Goal: Task Accomplishment & Management: Manage account settings

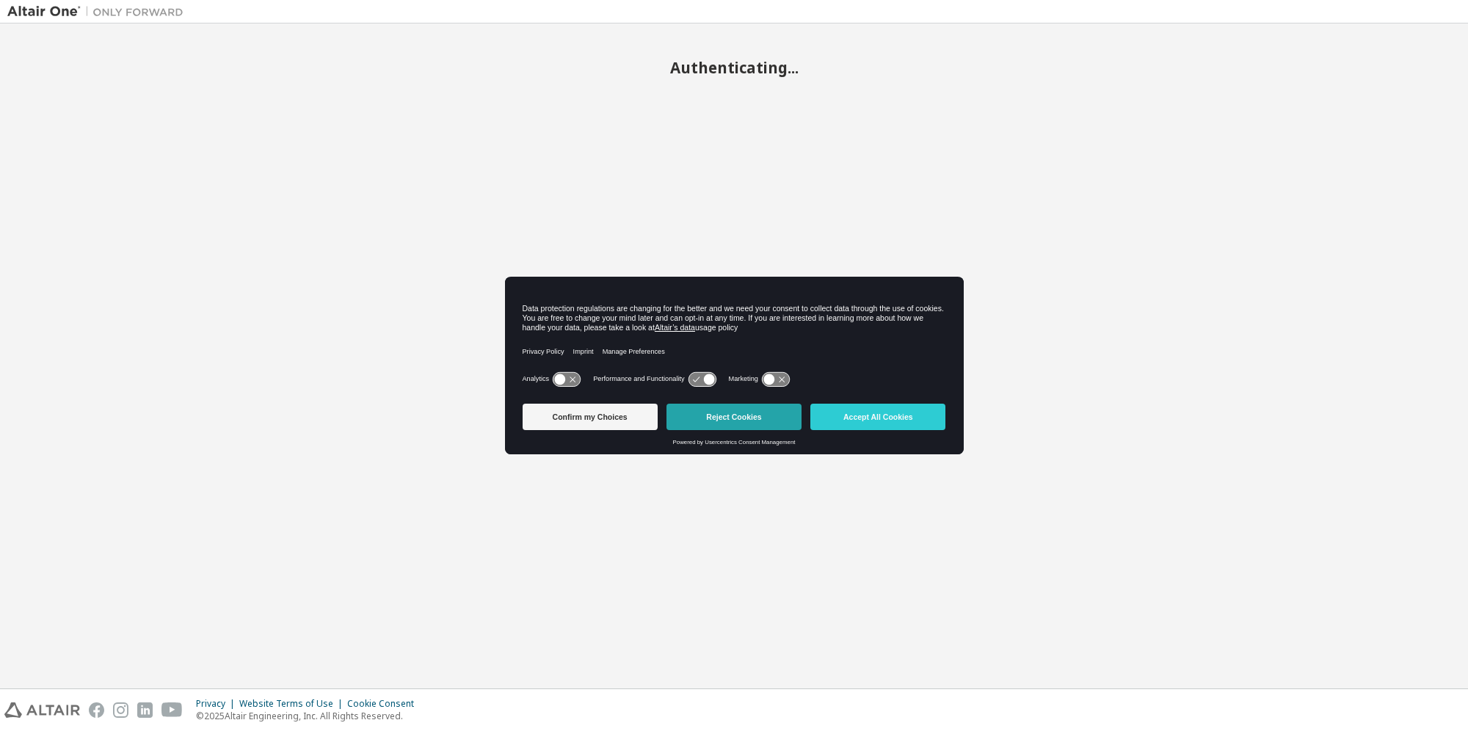
click at [758, 412] on button "Reject Cookies" at bounding box center [733, 417] width 135 height 26
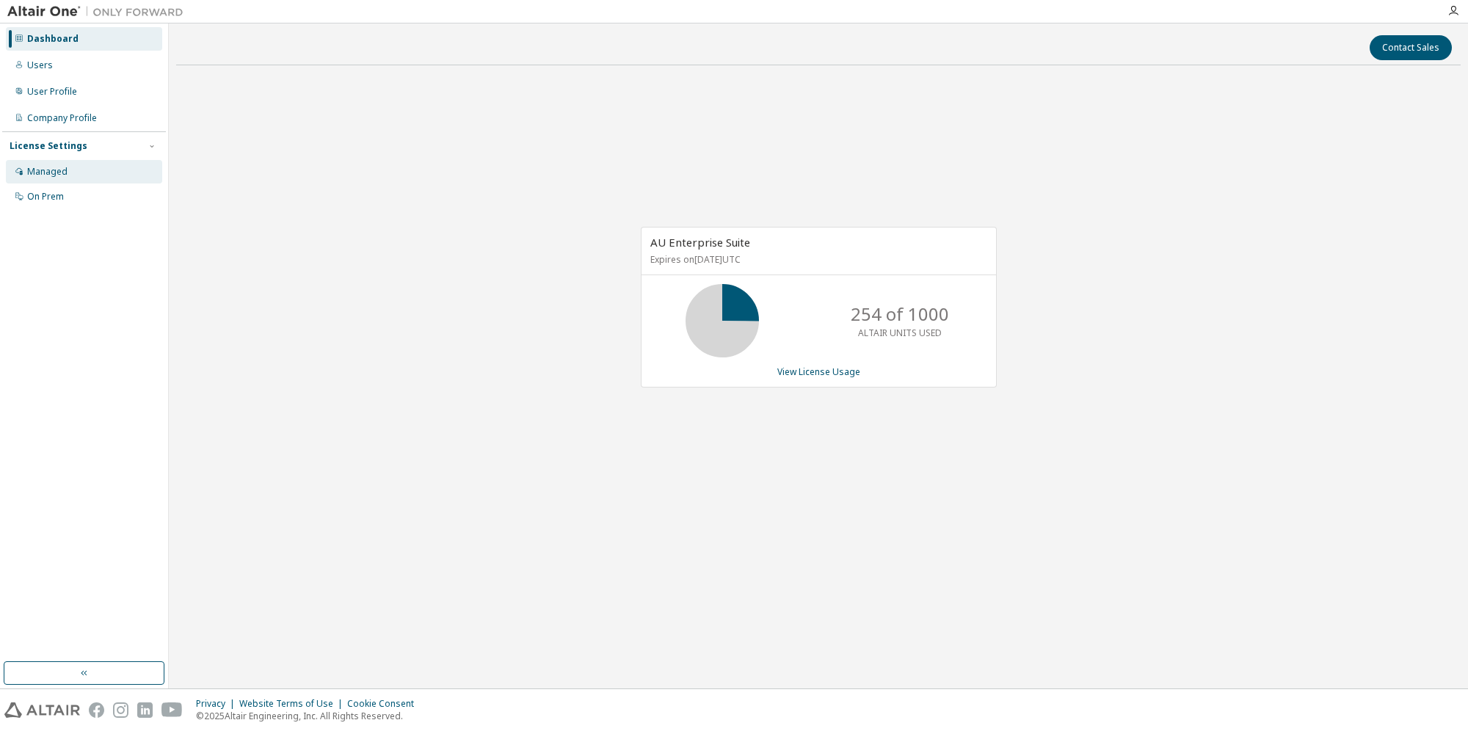
click at [98, 176] on div "Managed" at bounding box center [84, 171] width 156 height 23
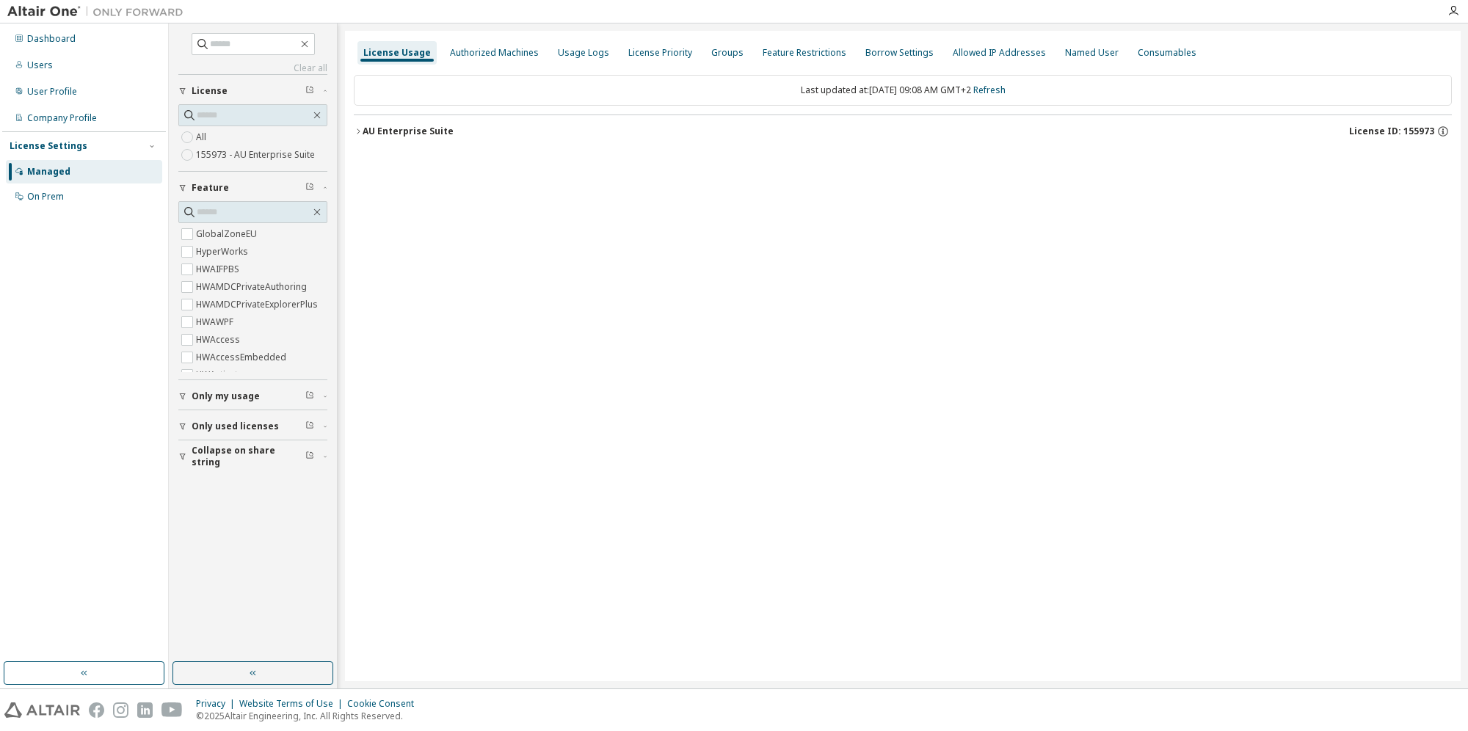
click at [360, 131] on icon "button" at bounding box center [358, 131] width 9 height 9
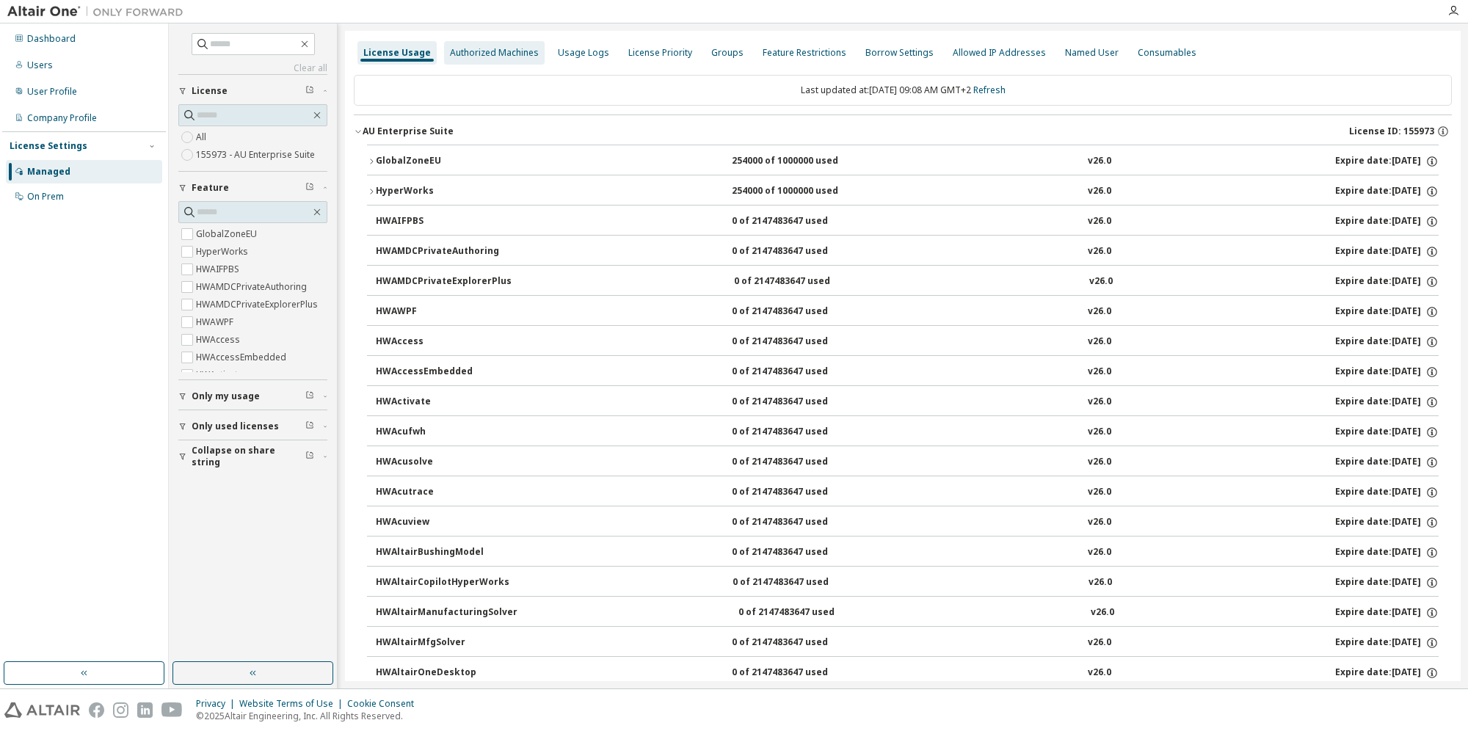
click at [497, 48] on div "Authorized Machines" at bounding box center [494, 53] width 89 height 12
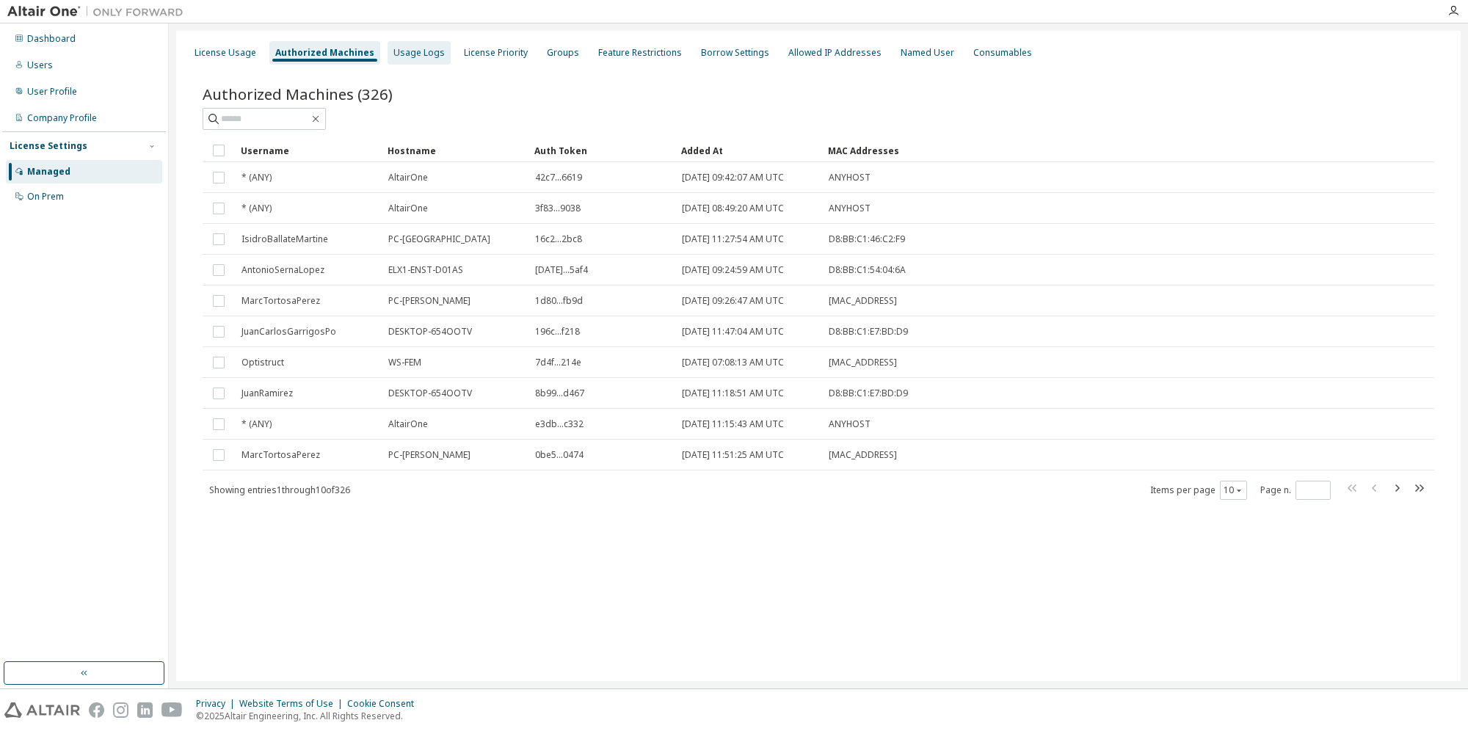
click at [435, 60] on div "Usage Logs" at bounding box center [419, 52] width 63 height 23
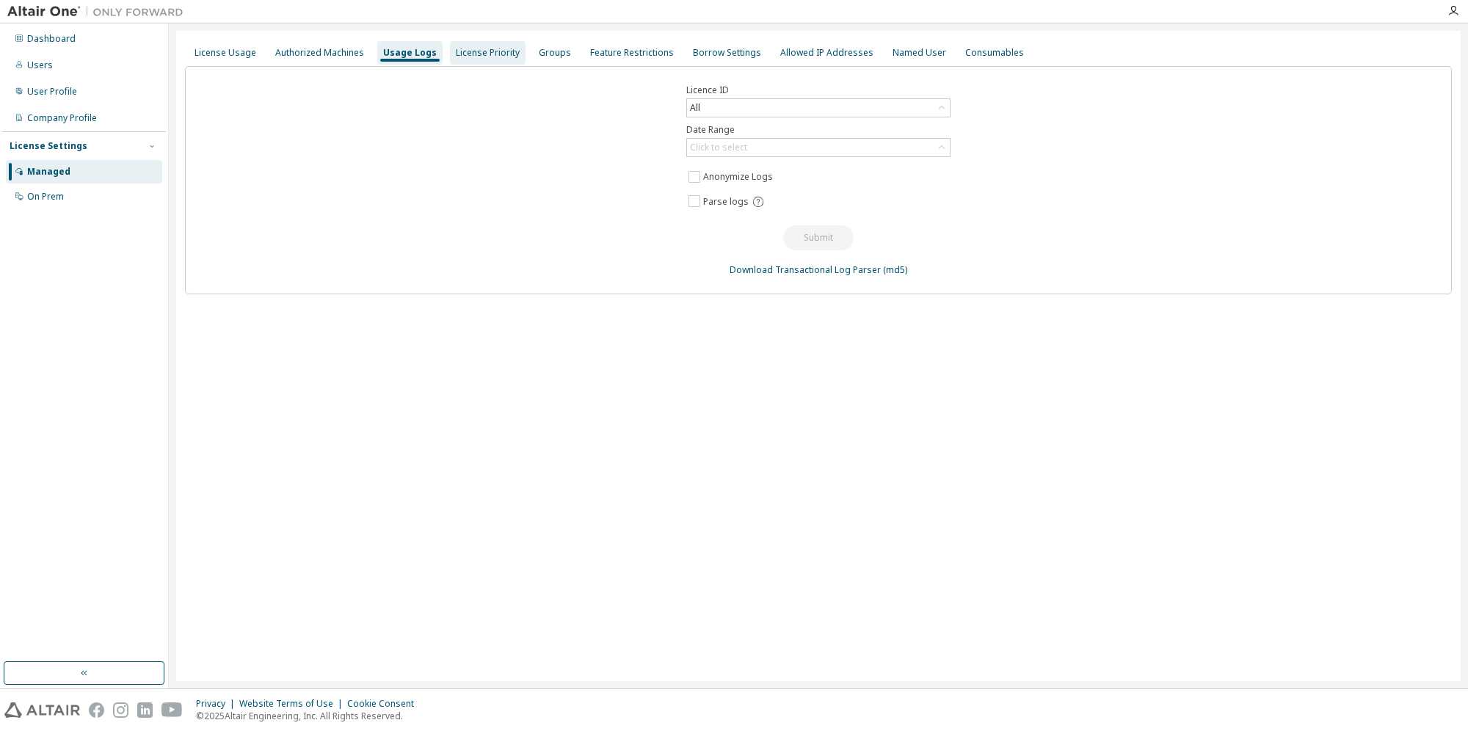
click at [456, 57] on div "License Priority" at bounding box center [488, 53] width 64 height 12
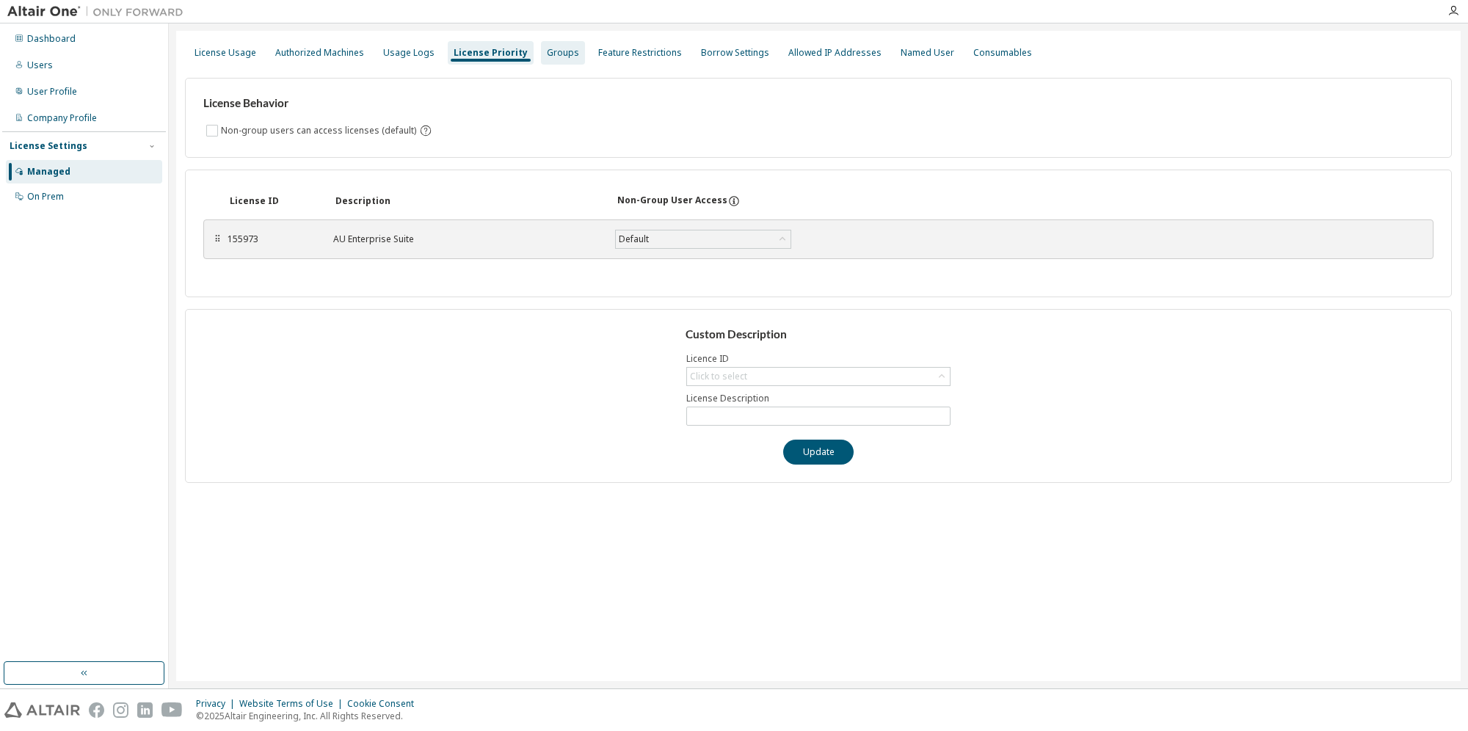
click at [547, 52] on div "Groups" at bounding box center [563, 53] width 32 height 12
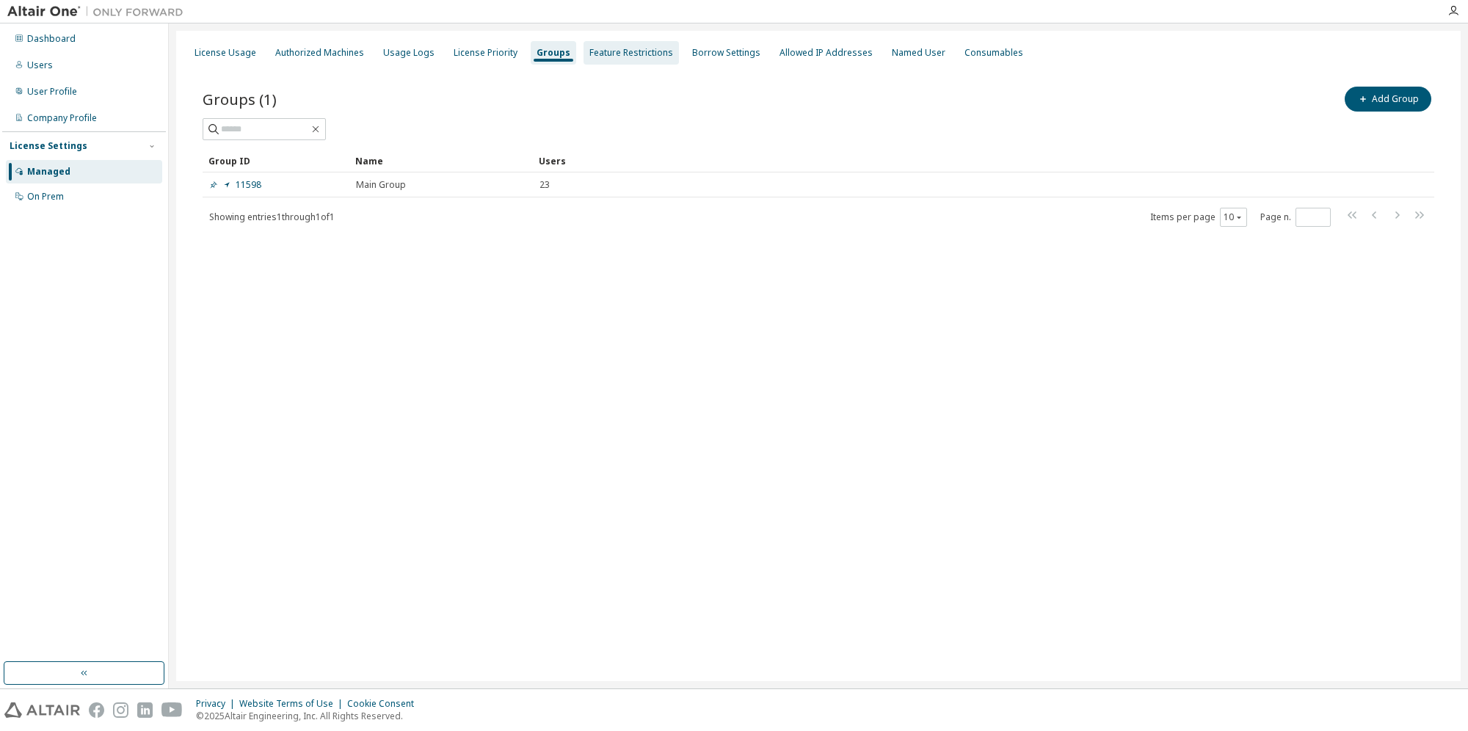
click at [611, 59] on div "Feature Restrictions" at bounding box center [630, 52] width 95 height 23
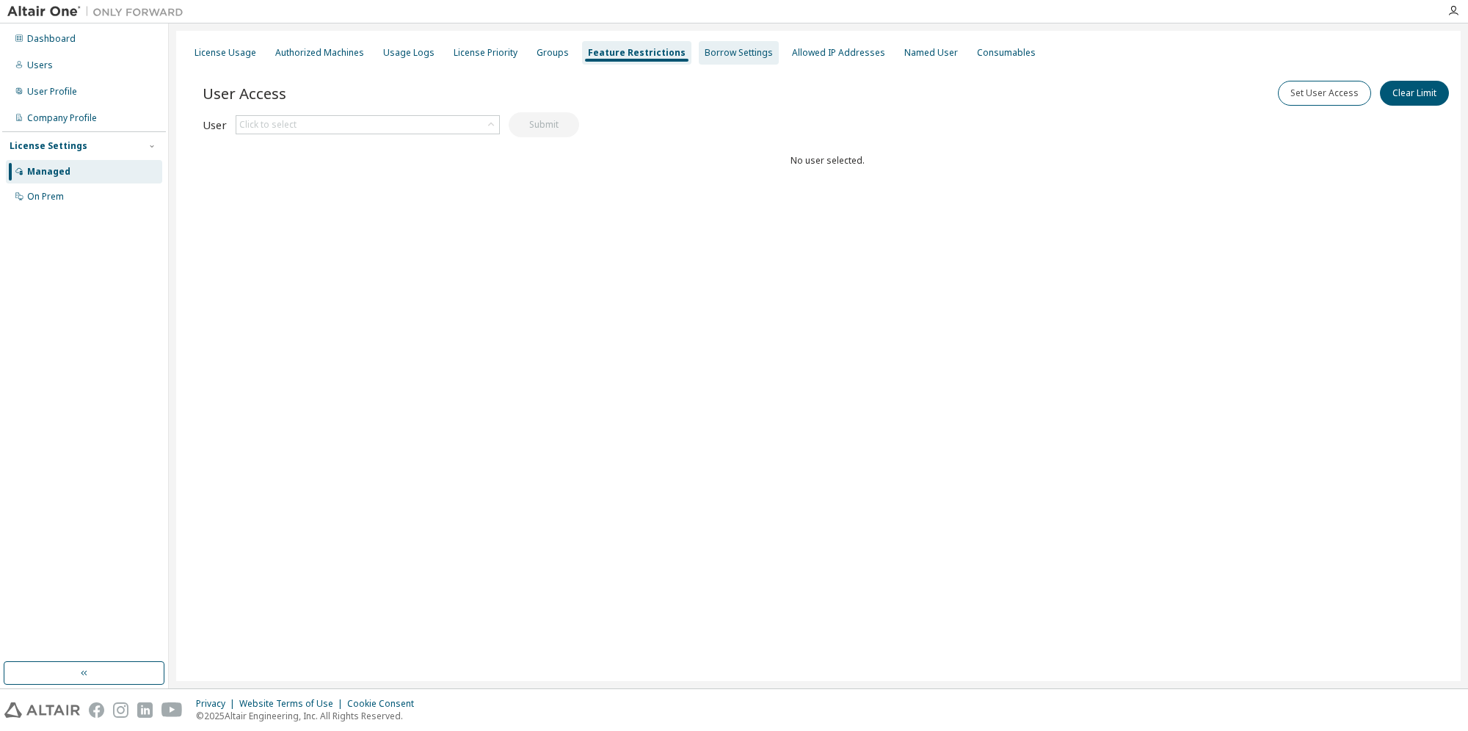
click at [710, 64] on div "Borrow Settings" at bounding box center [739, 52] width 80 height 23
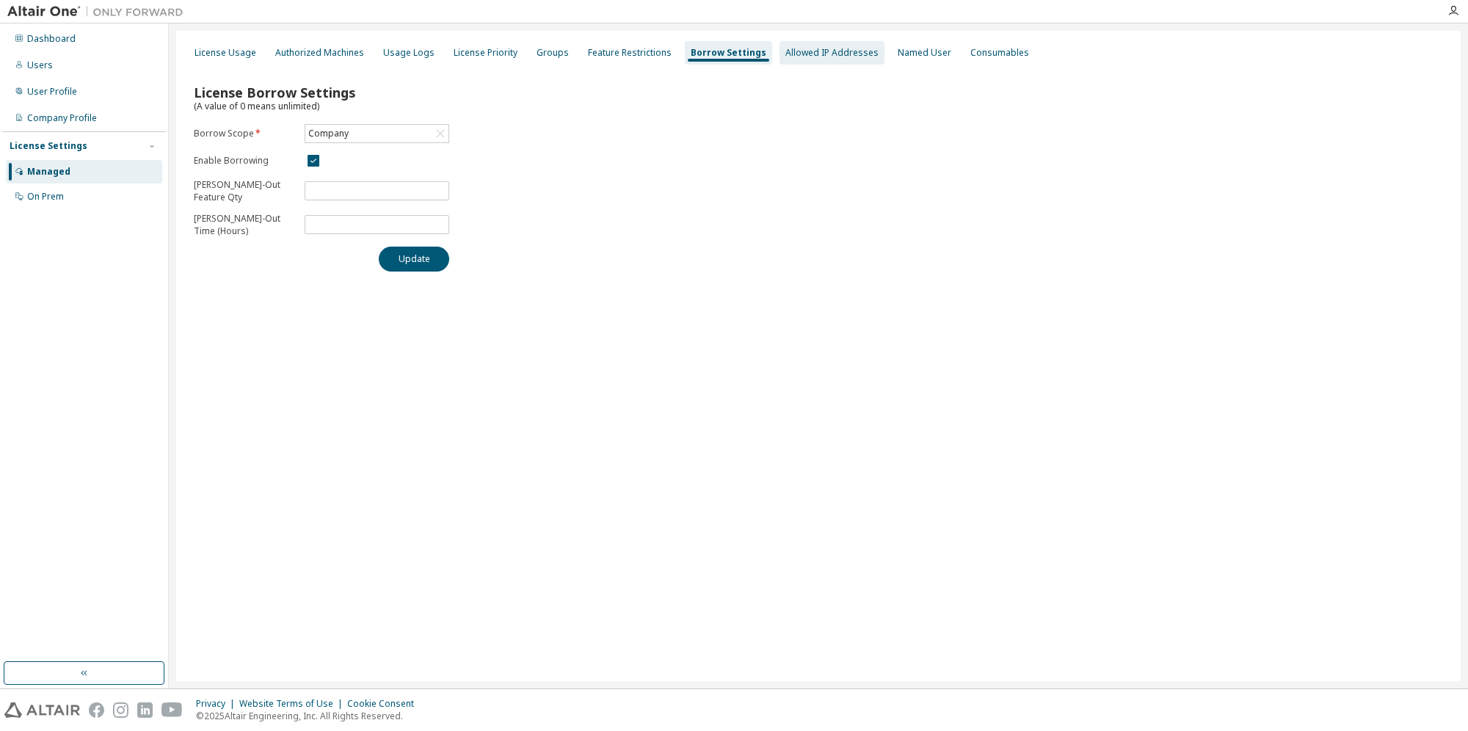
click at [807, 62] on div "Allowed IP Addresses" at bounding box center [831, 52] width 105 height 23
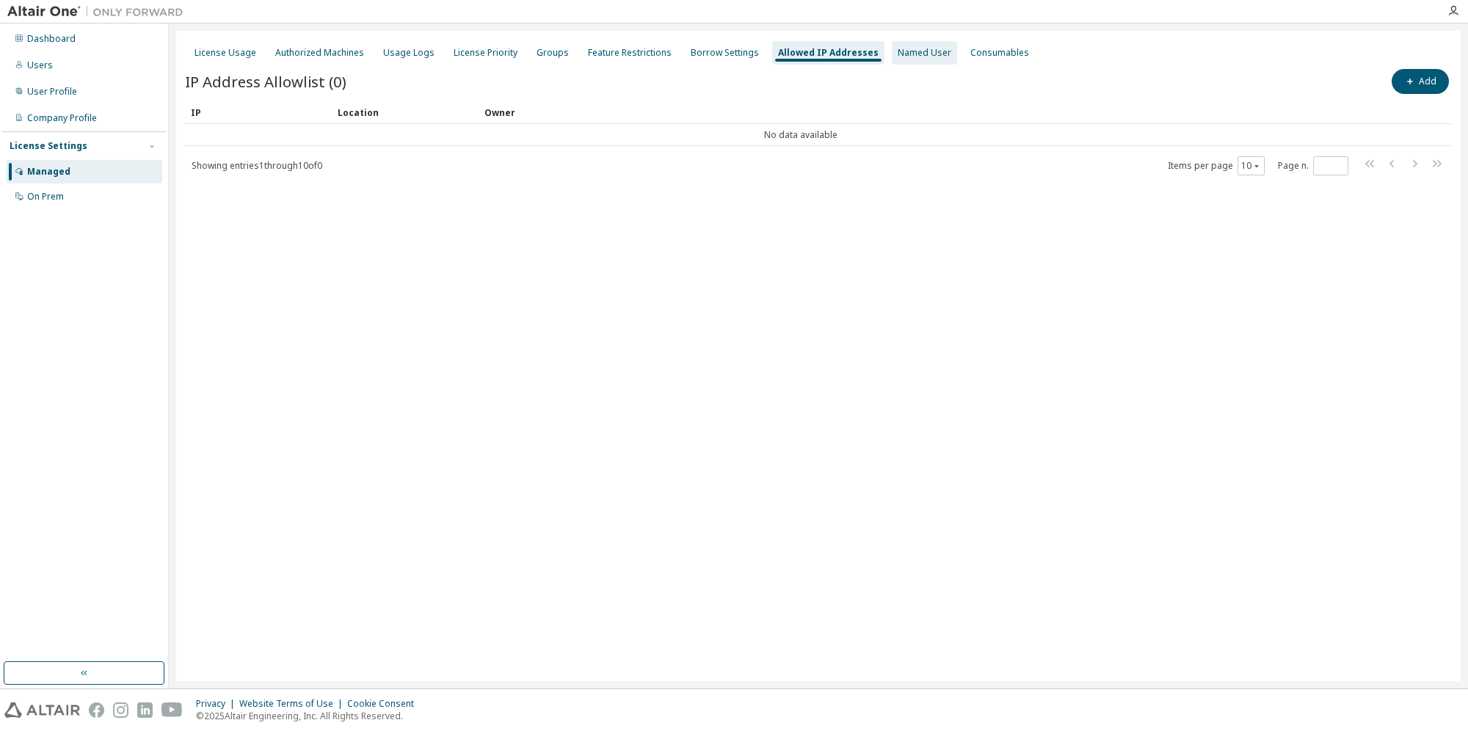
click at [898, 58] on div "Named User" at bounding box center [925, 53] width 54 height 12
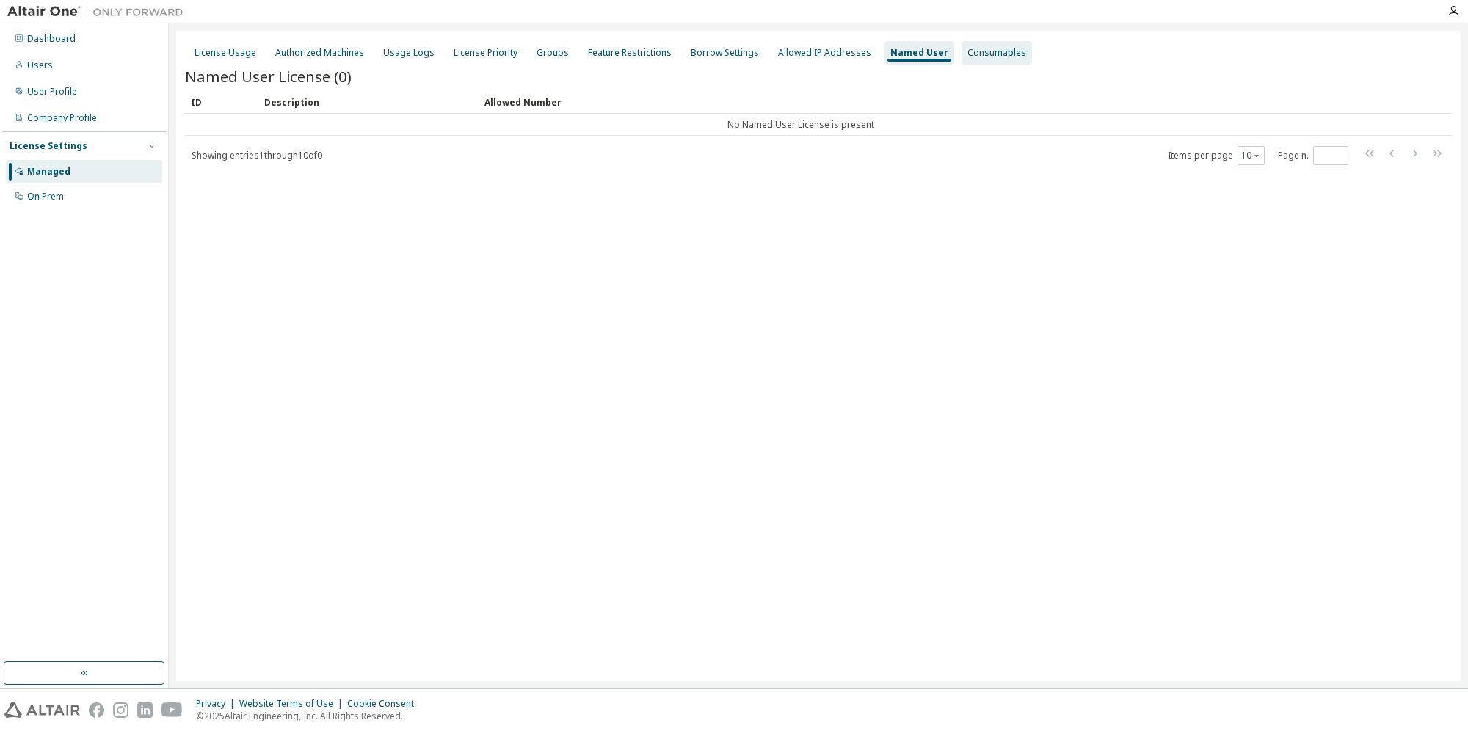
click at [967, 56] on div "Consumables" at bounding box center [996, 53] width 59 height 12
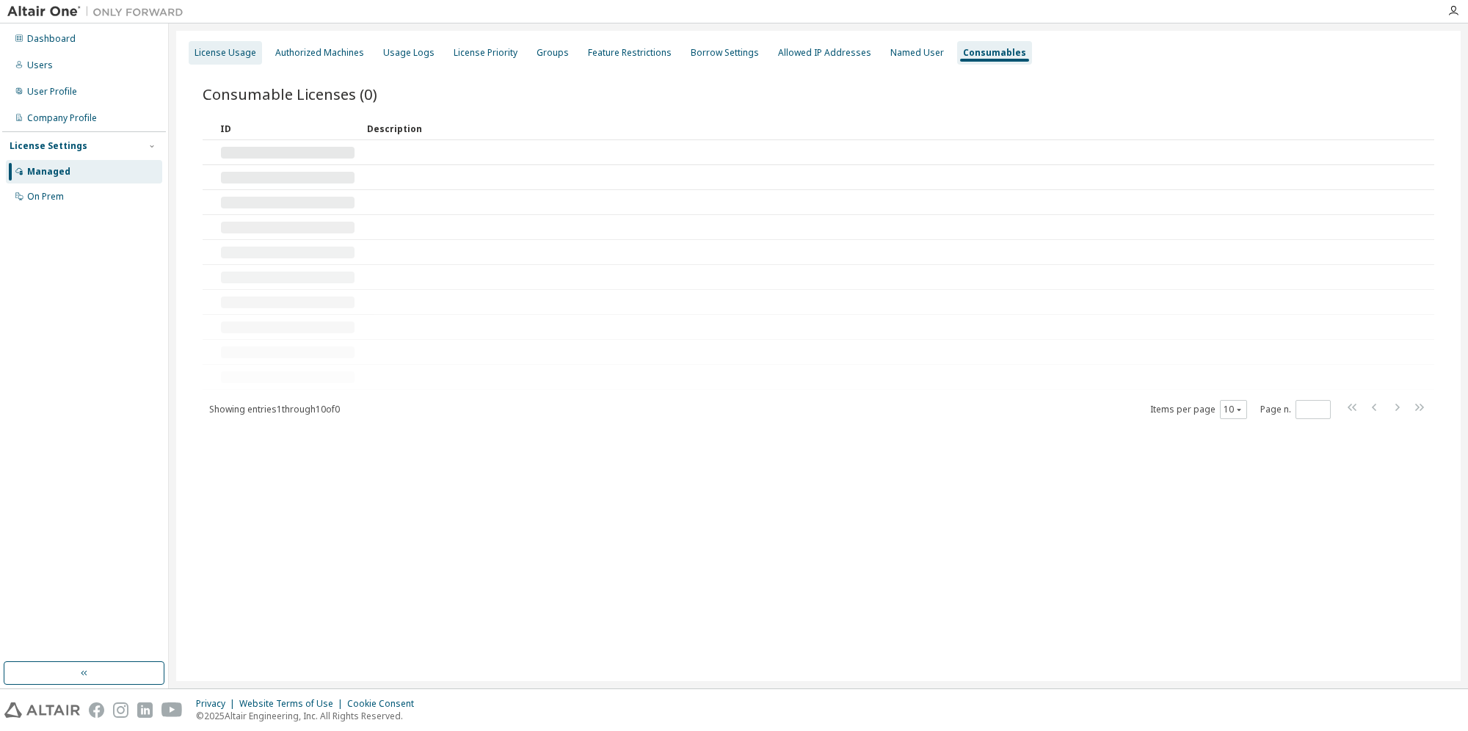
click at [252, 44] on div "License Usage" at bounding box center [225, 52] width 73 height 23
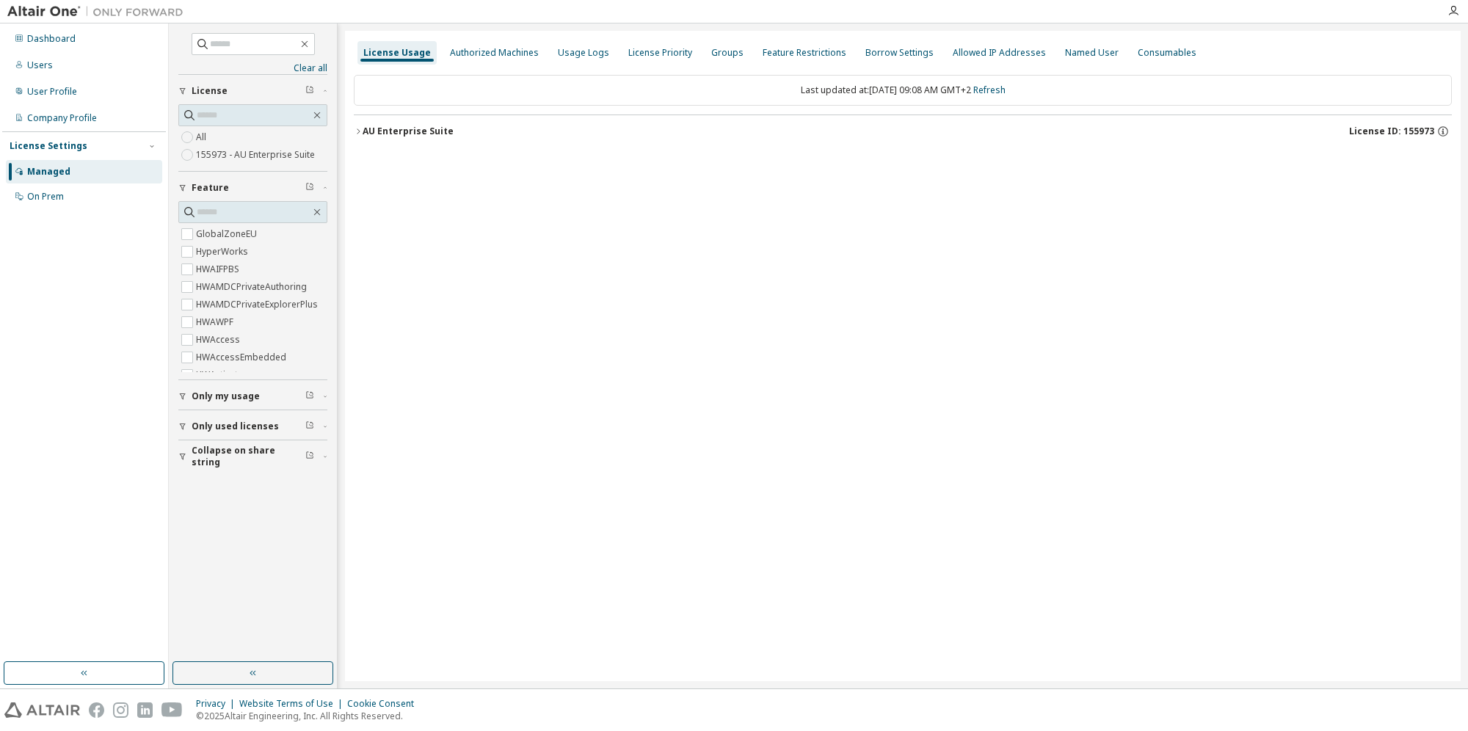
click at [359, 128] on icon "button" at bounding box center [358, 131] width 9 height 9
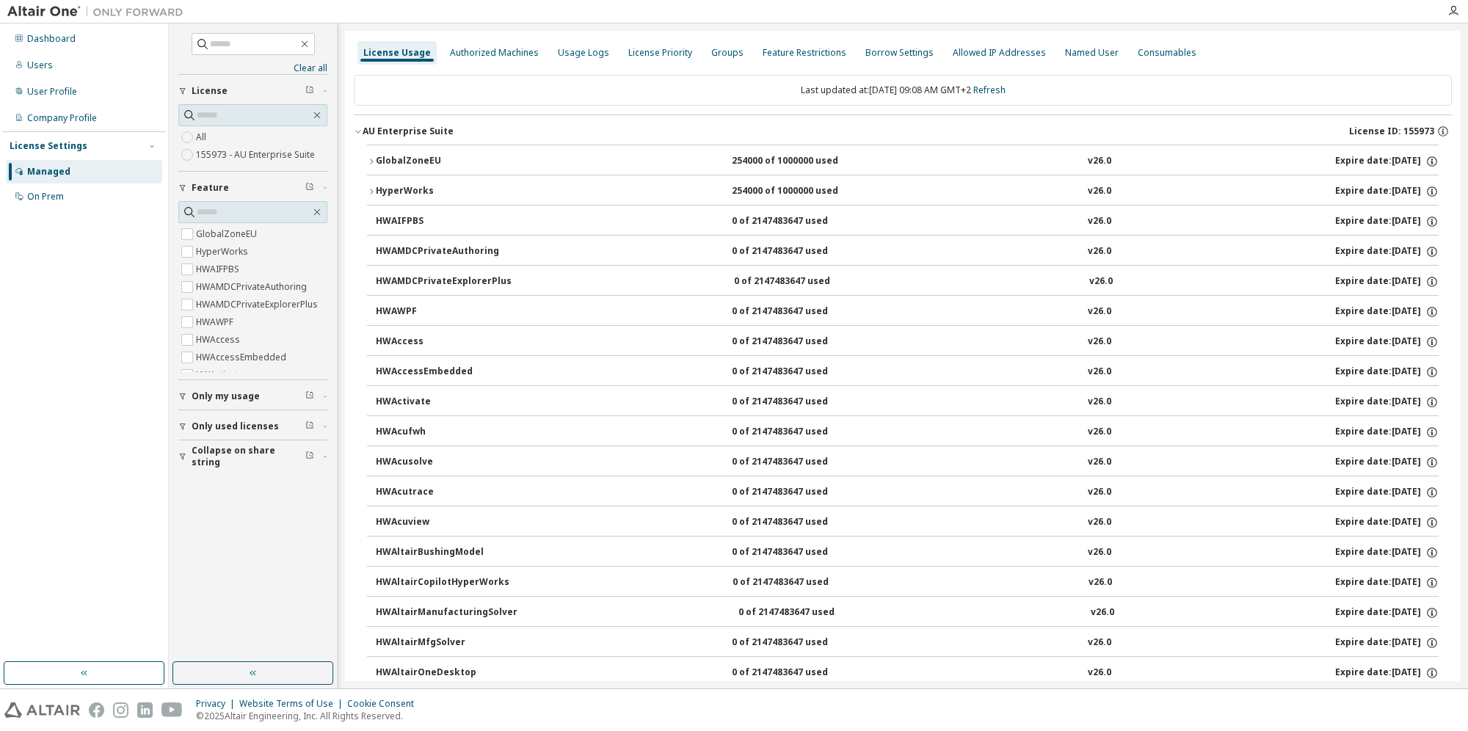
click at [359, 128] on icon "button" at bounding box center [358, 131] width 9 height 9
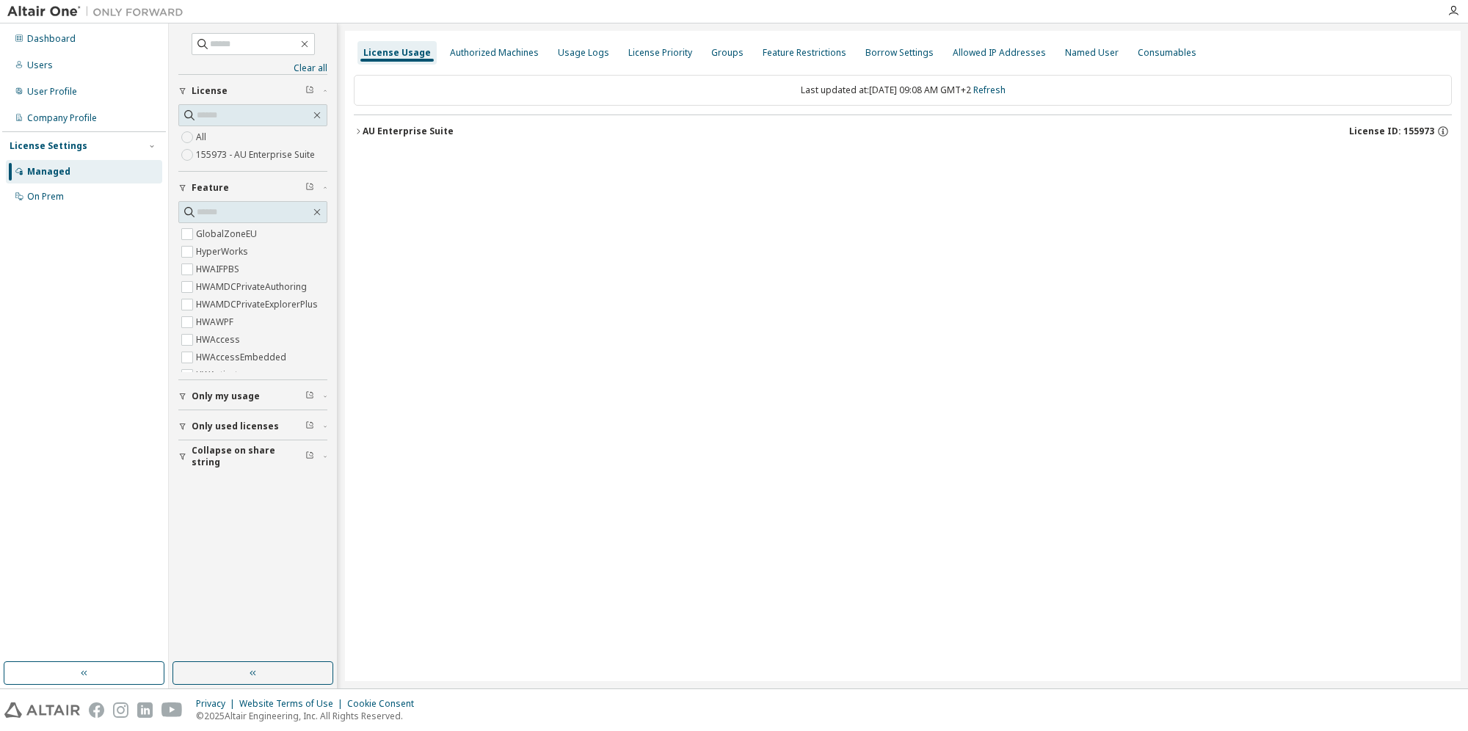
click at [273, 399] on div "Only my usage" at bounding box center [257, 396] width 131 height 12
click at [238, 472] on span "Only used licenses" at bounding box center [235, 469] width 87 height 12
click at [358, 131] on icon "button" at bounding box center [358, 131] width 9 height 9
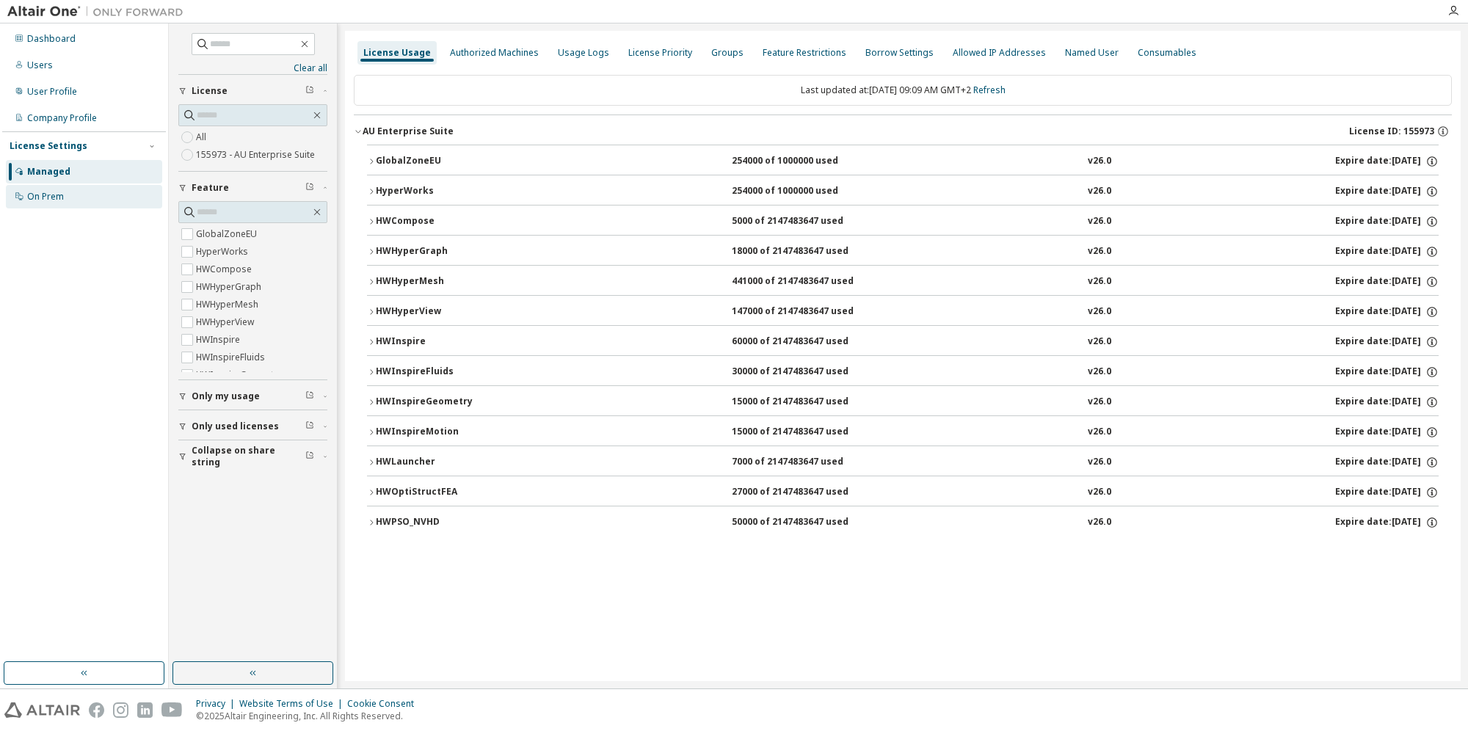
click at [73, 200] on div "On Prem" at bounding box center [84, 196] width 156 height 23
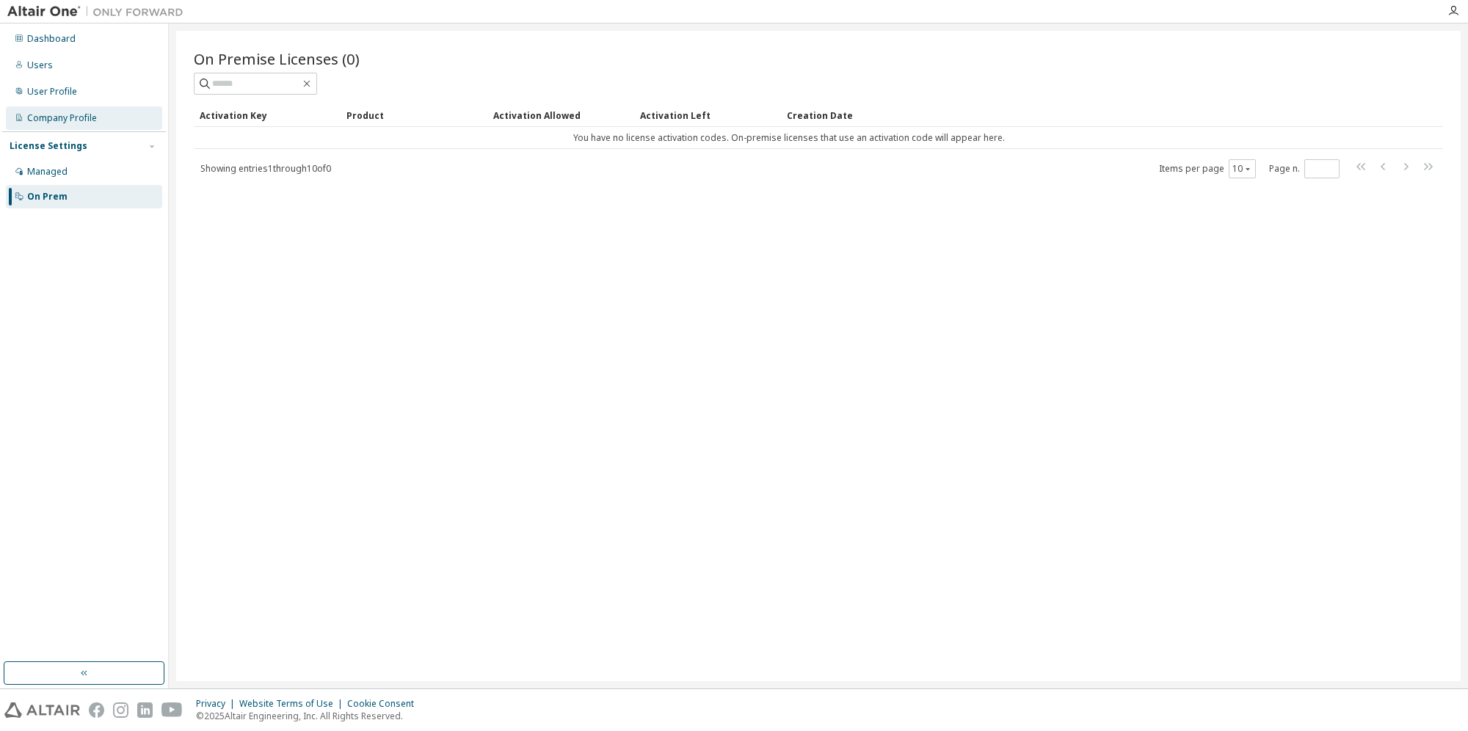
click at [81, 114] on div "Company Profile" at bounding box center [62, 118] width 70 height 12
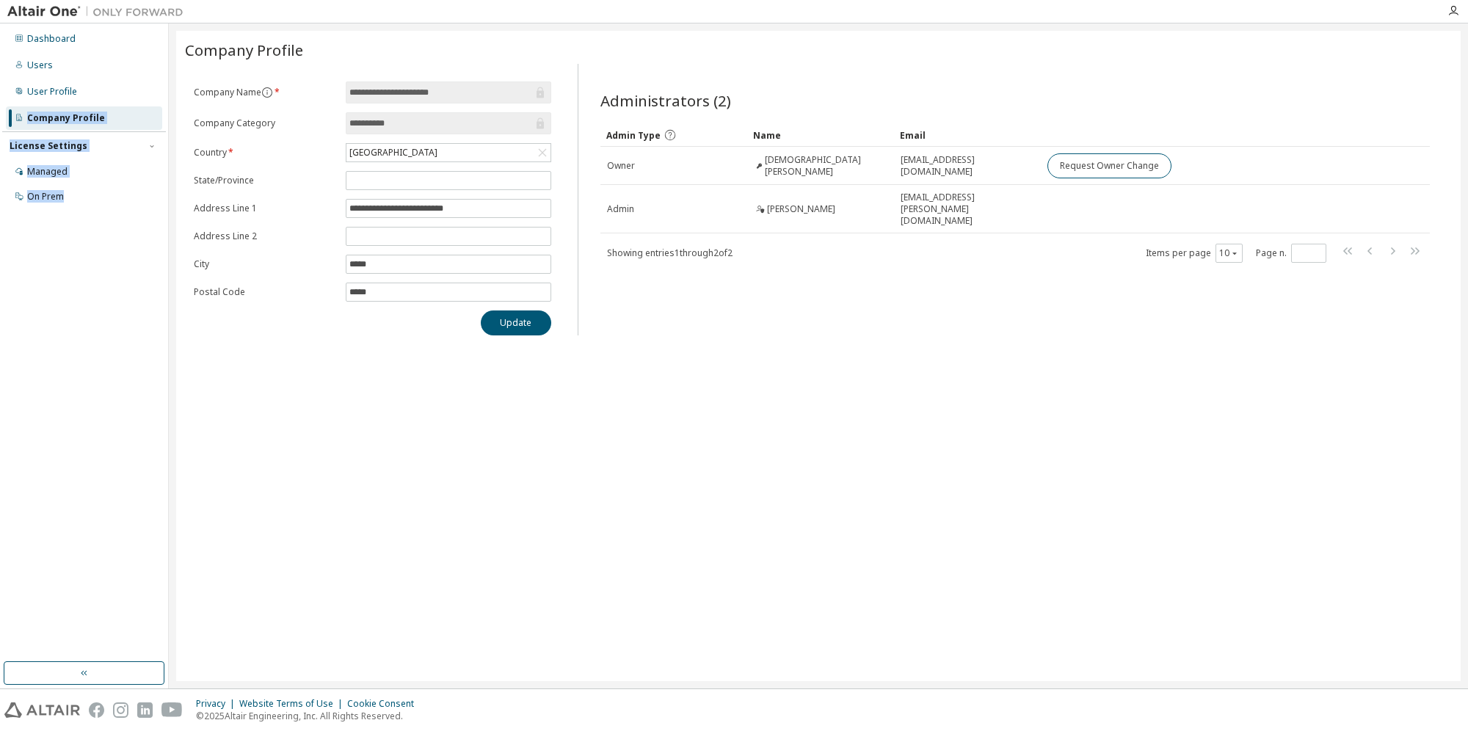
drag, startPoint x: 89, startPoint y: 97, endPoint x: 101, endPoint y: 241, distance: 145.1
click at [101, 241] on div "Dashboard Users User Profile Company Profile License Settings Managed On Prem" at bounding box center [84, 343] width 164 height 634
click at [193, 139] on div "**********" at bounding box center [372, 208] width 375 height 254
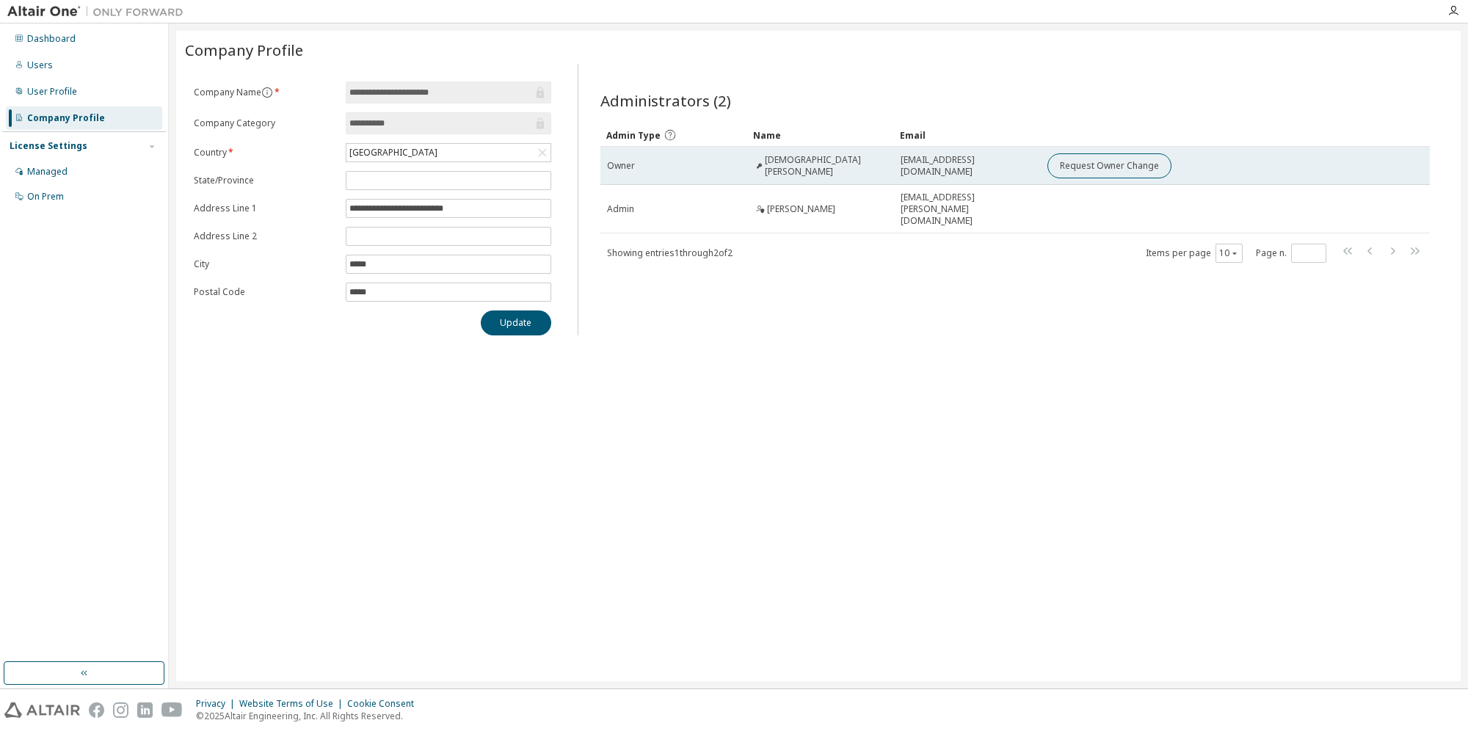
click at [758, 166] on icon at bounding box center [758, 165] width 5 height 5
click at [765, 166] on div "[DEMOGRAPHIC_DATA][PERSON_NAME]" at bounding box center [821, 165] width 134 height 23
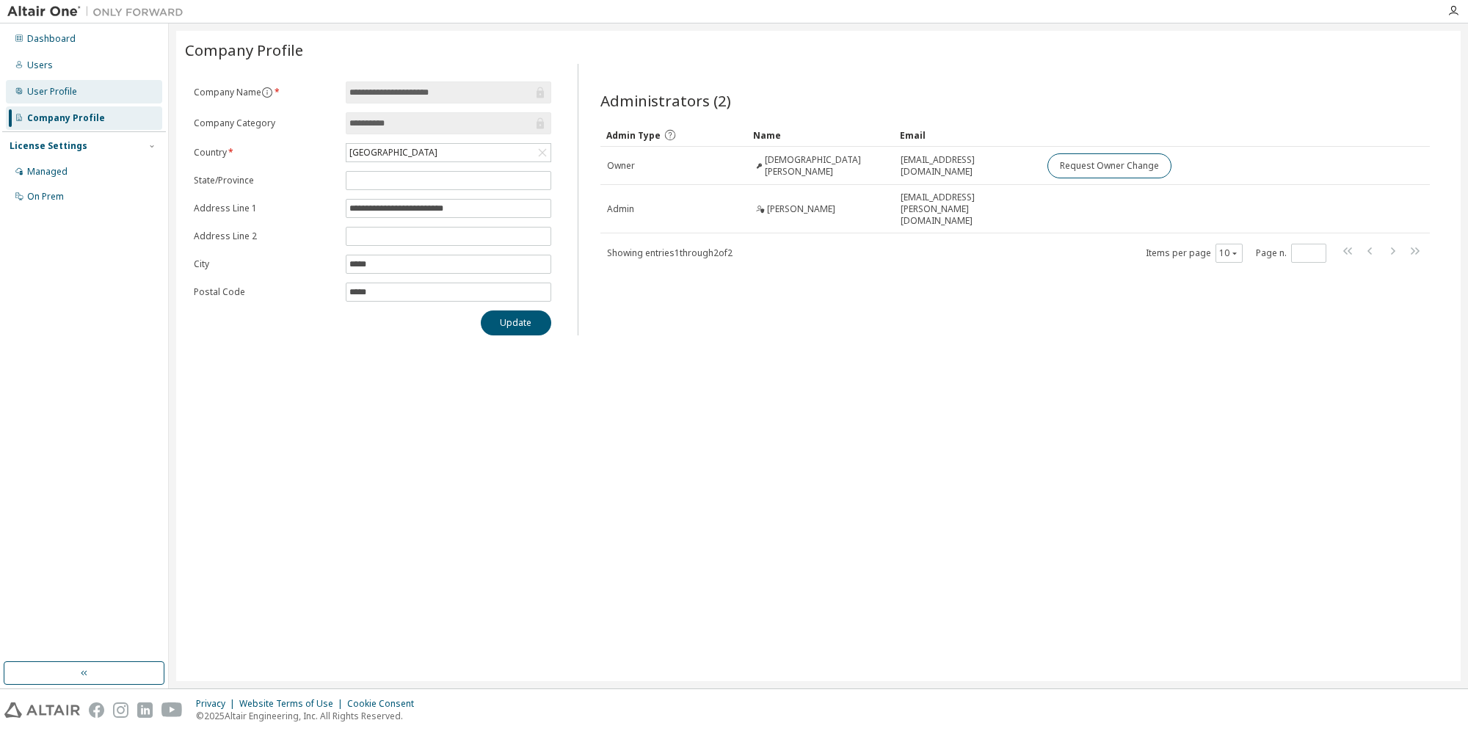
click at [82, 95] on div "User Profile" at bounding box center [84, 91] width 156 height 23
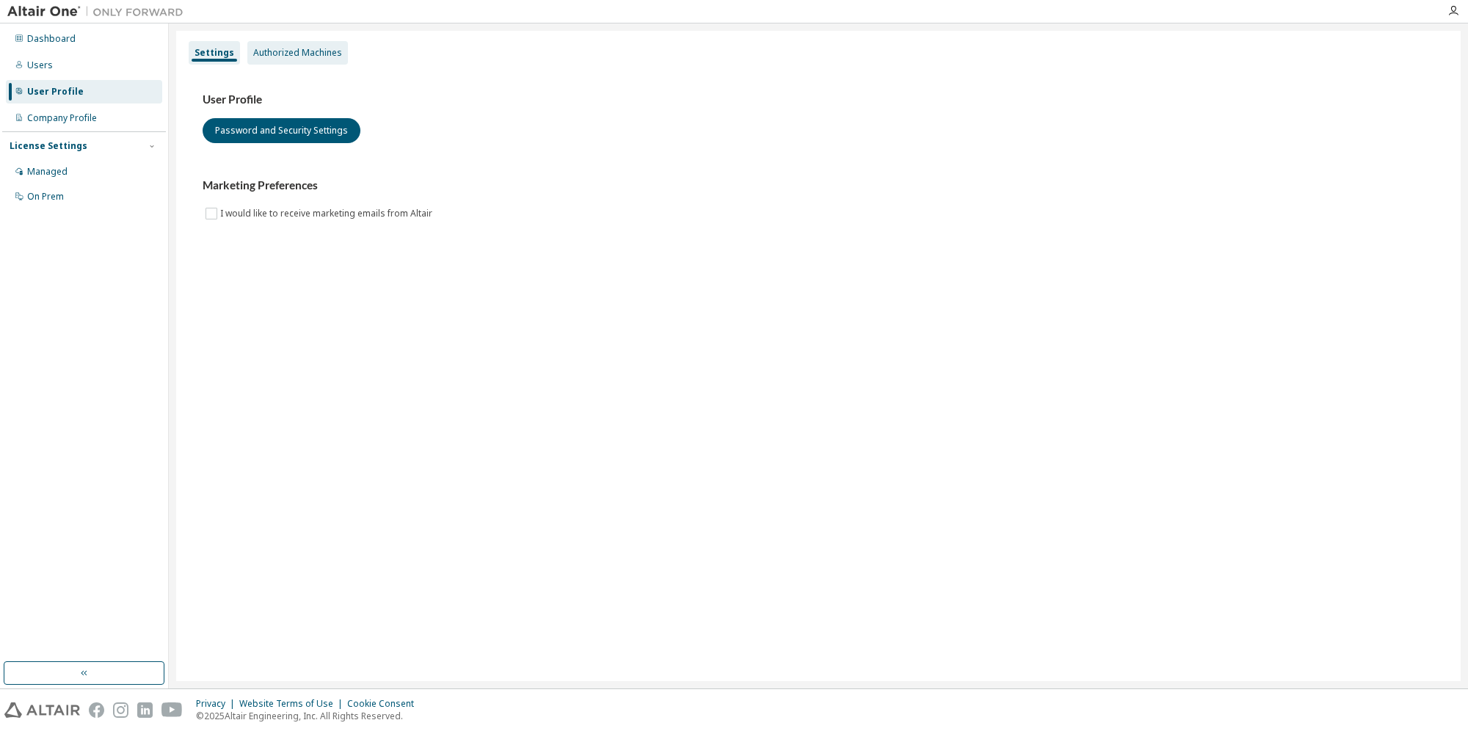
click at [283, 60] on div "Authorized Machines" at bounding box center [297, 52] width 101 height 23
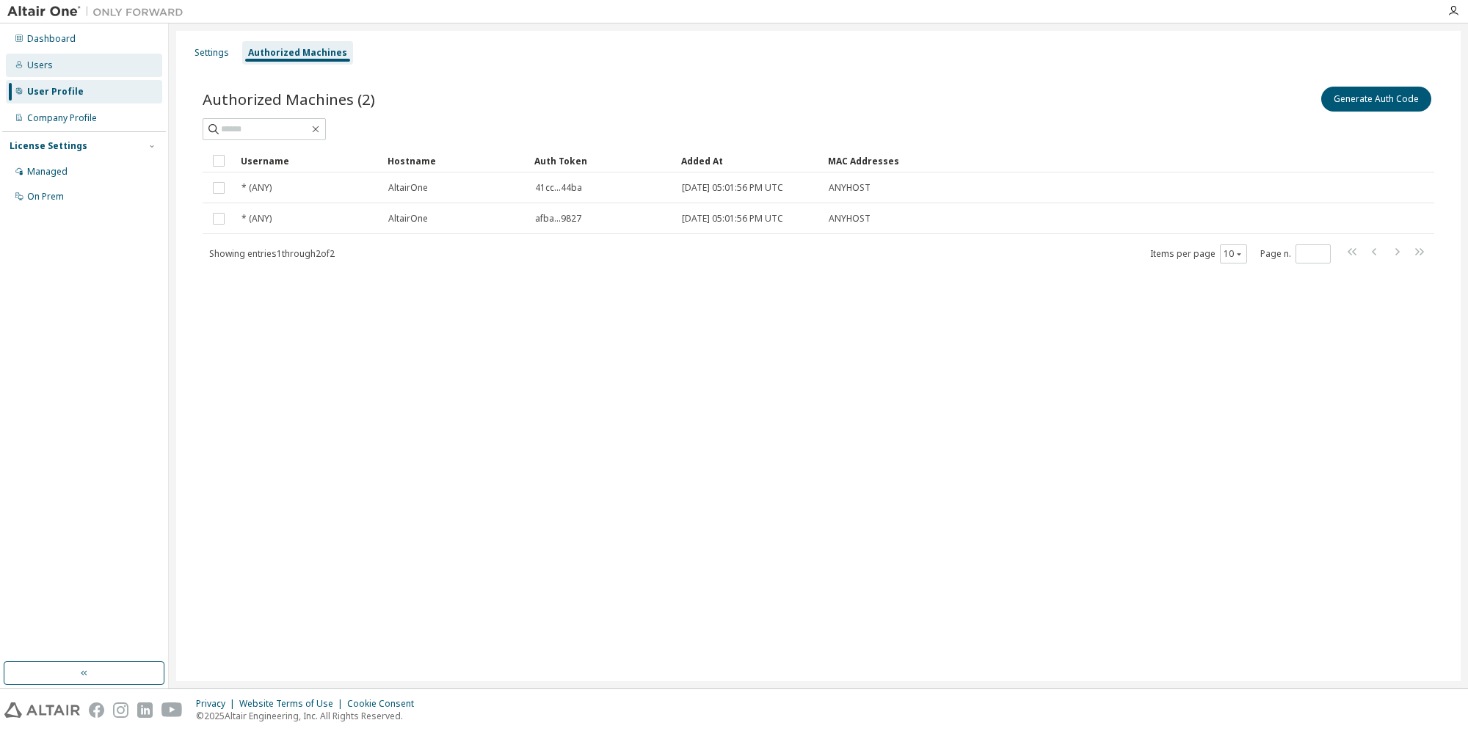
click at [61, 59] on div "Users" at bounding box center [84, 65] width 156 height 23
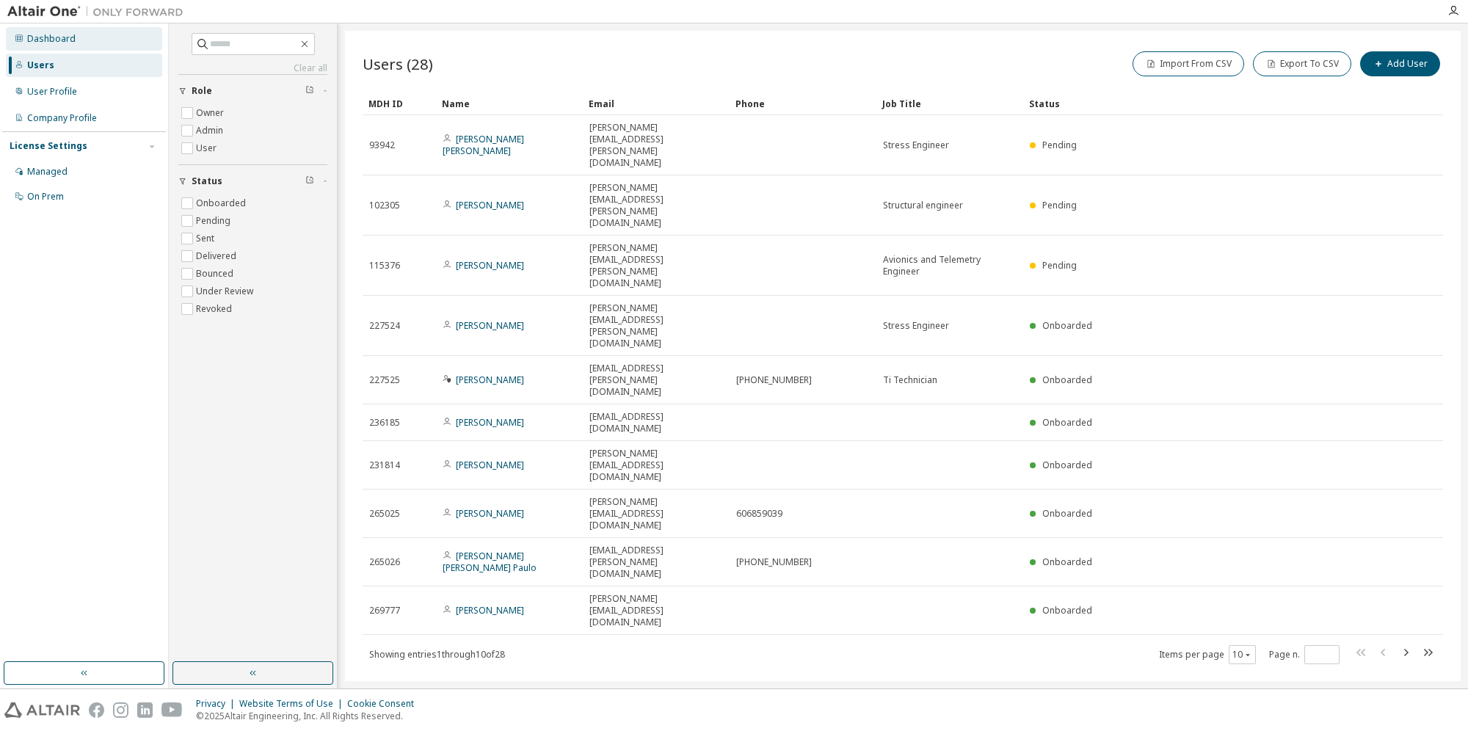
click at [76, 35] on div "Dashboard" at bounding box center [84, 38] width 156 height 23
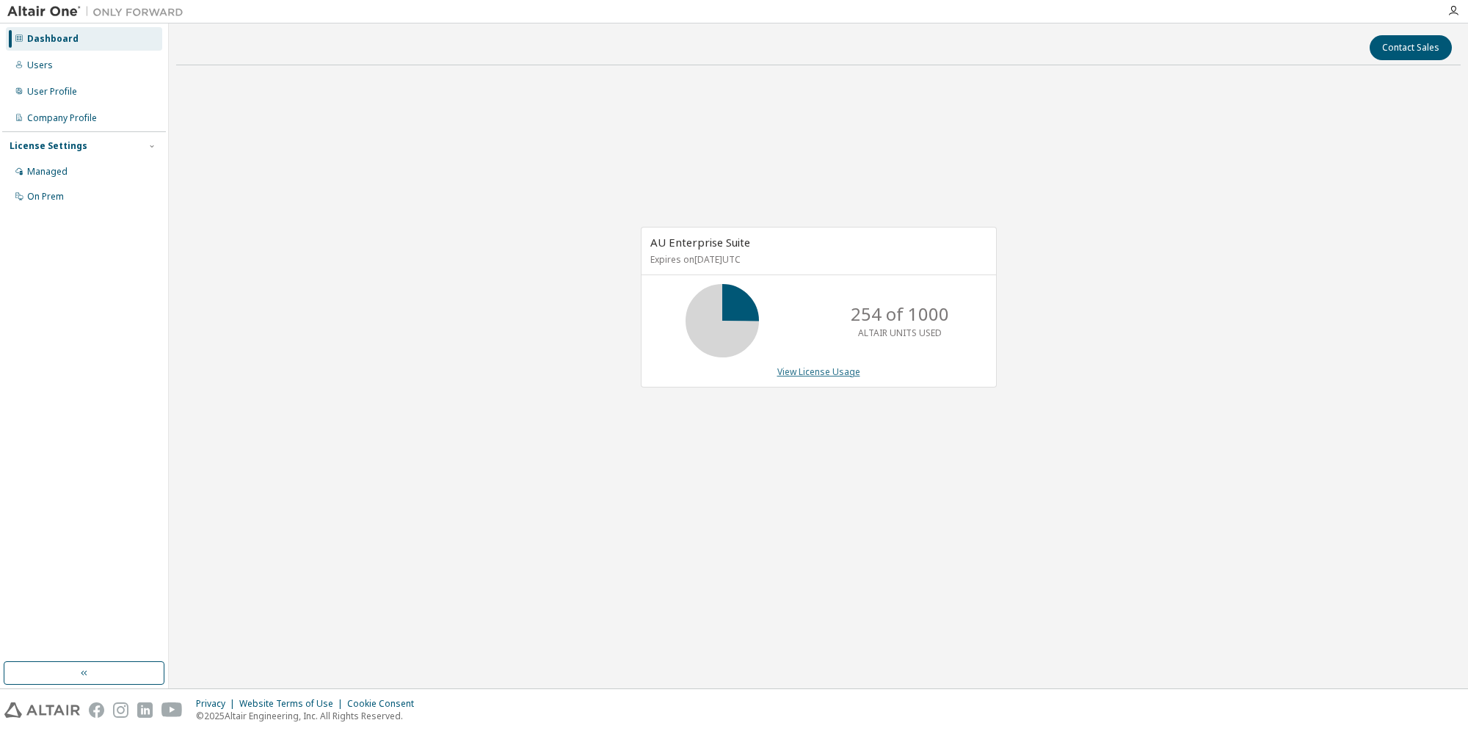
click at [797, 368] on link "View License Usage" at bounding box center [818, 371] width 83 height 12
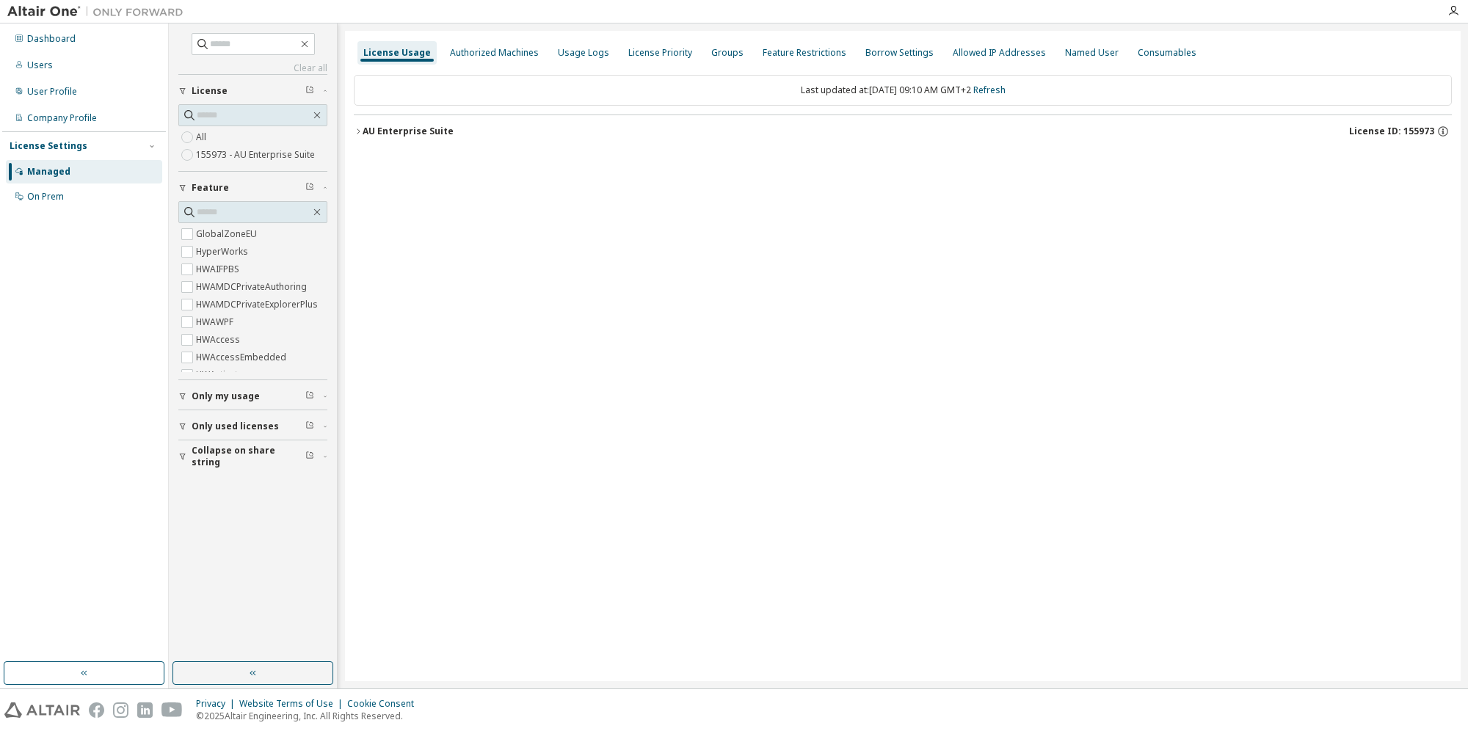
click at [348, 128] on div "License Usage Authorized Machines Usage Logs License Priority Groups Feature Re…" at bounding box center [903, 356] width 1116 height 650
click at [358, 131] on icon "button" at bounding box center [358, 131] width 9 height 9
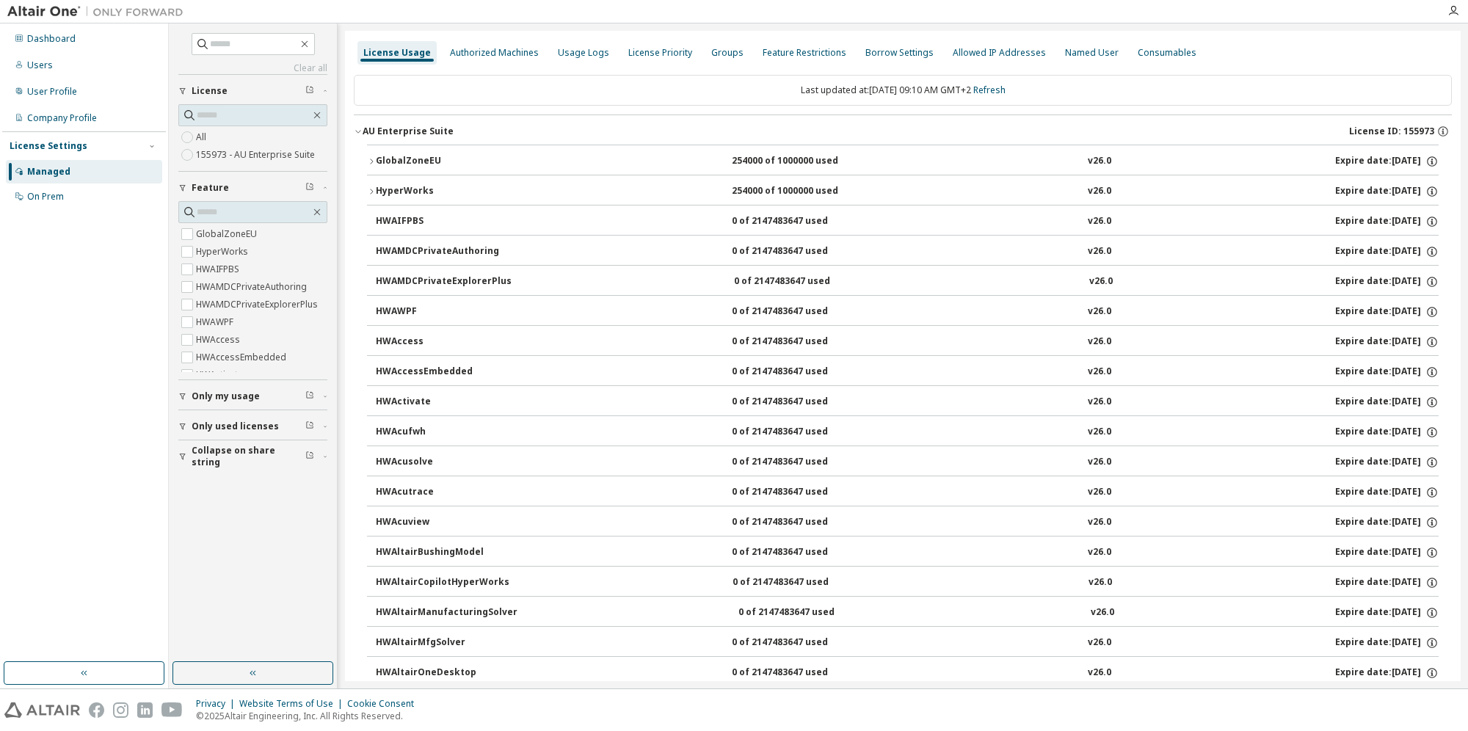
drag, startPoint x: 785, startPoint y: 197, endPoint x: 774, endPoint y: 193, distance: 12.3
click at [774, 193] on div "254000 of 1000000 used" at bounding box center [798, 191] width 132 height 13
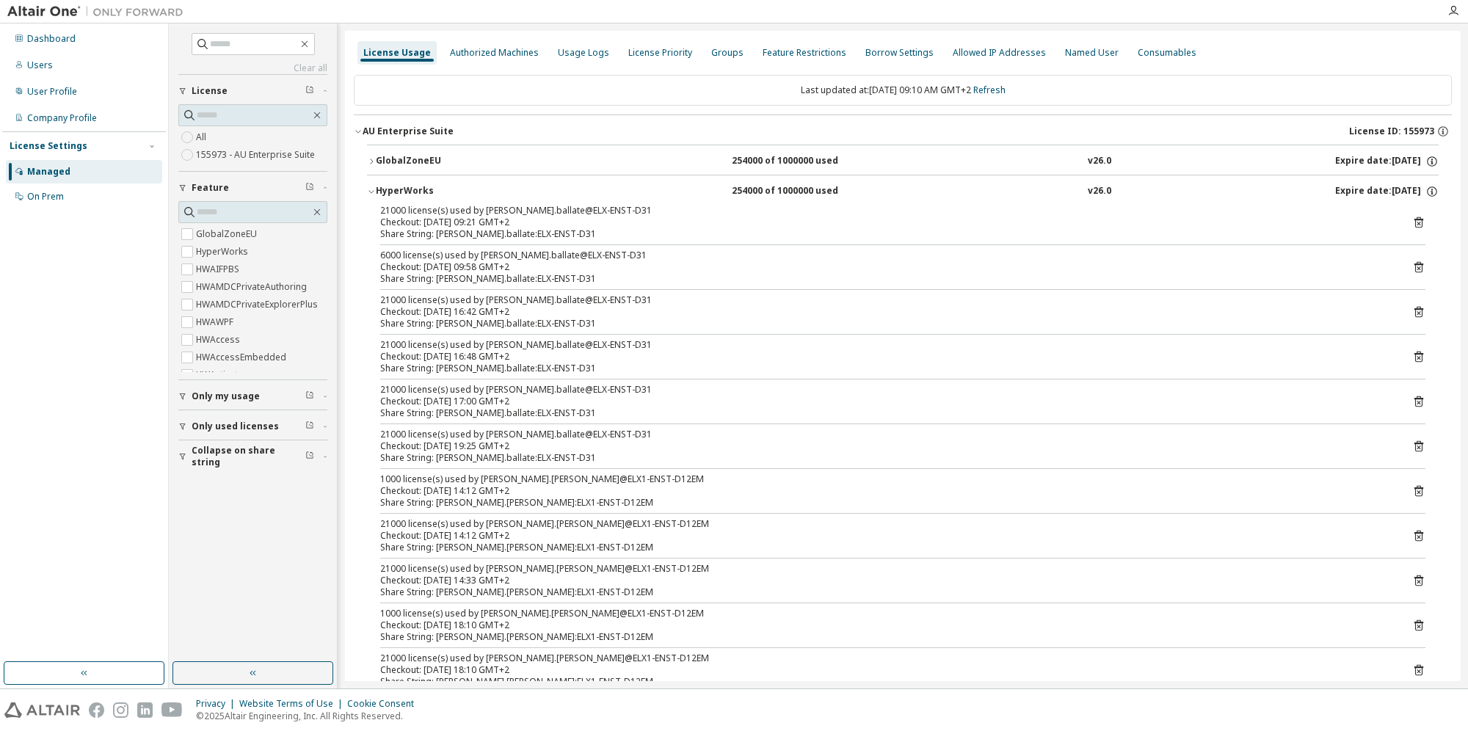
click at [774, 193] on div "254000 of 1000000 used" at bounding box center [798, 191] width 132 height 13
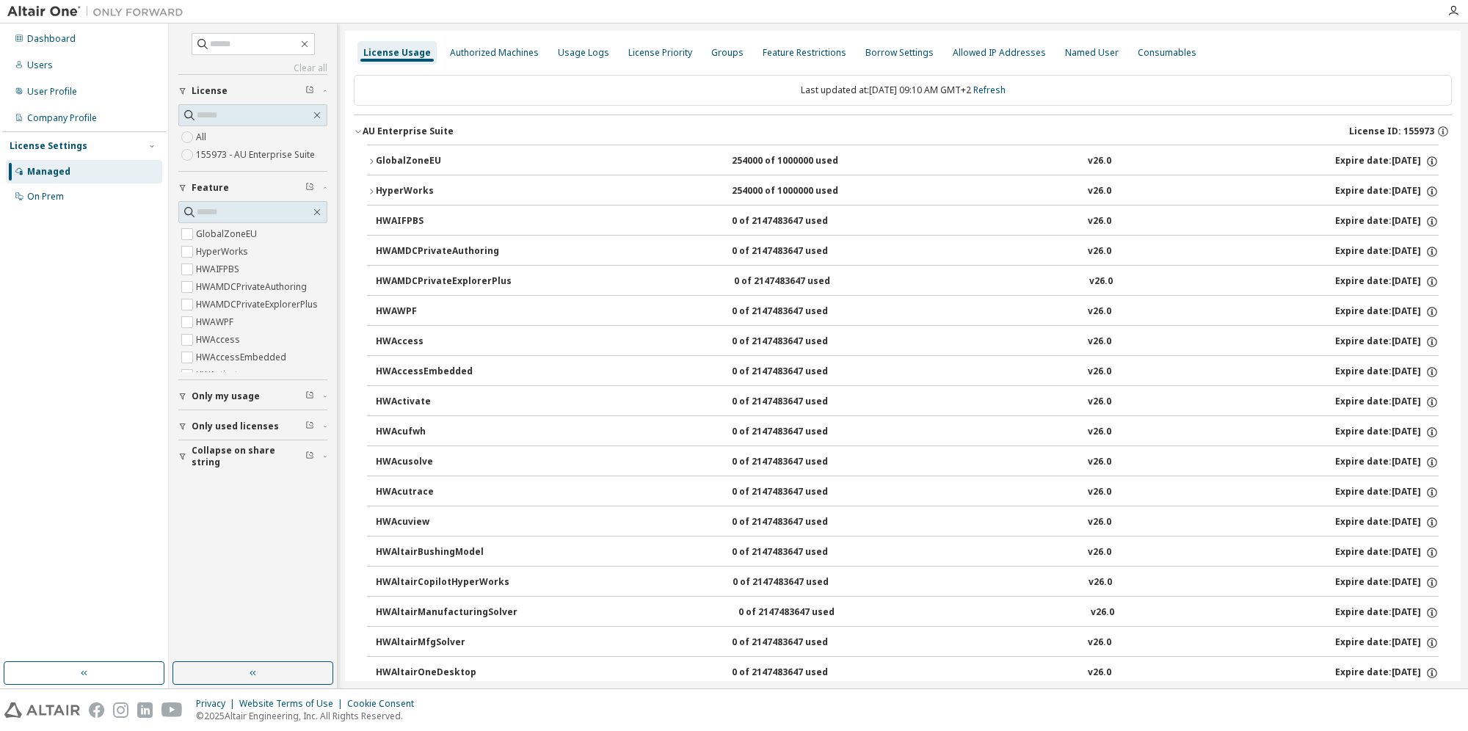
click at [369, 163] on icon "button" at bounding box center [371, 161] width 9 height 9
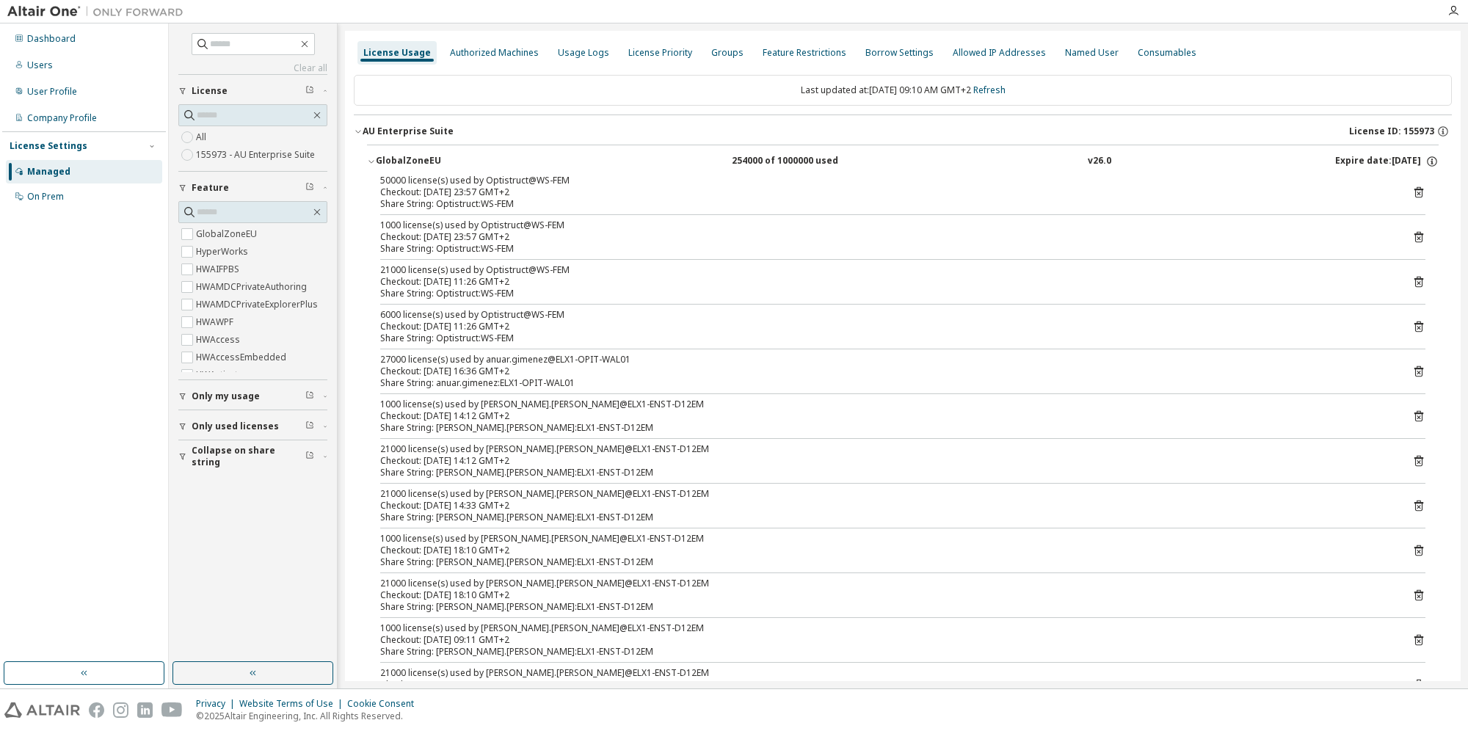
click at [370, 167] on button "GlobalZoneEU 254000 of 1000000 used v26.0 Expire date: [DATE]" at bounding box center [902, 161] width 1071 height 32
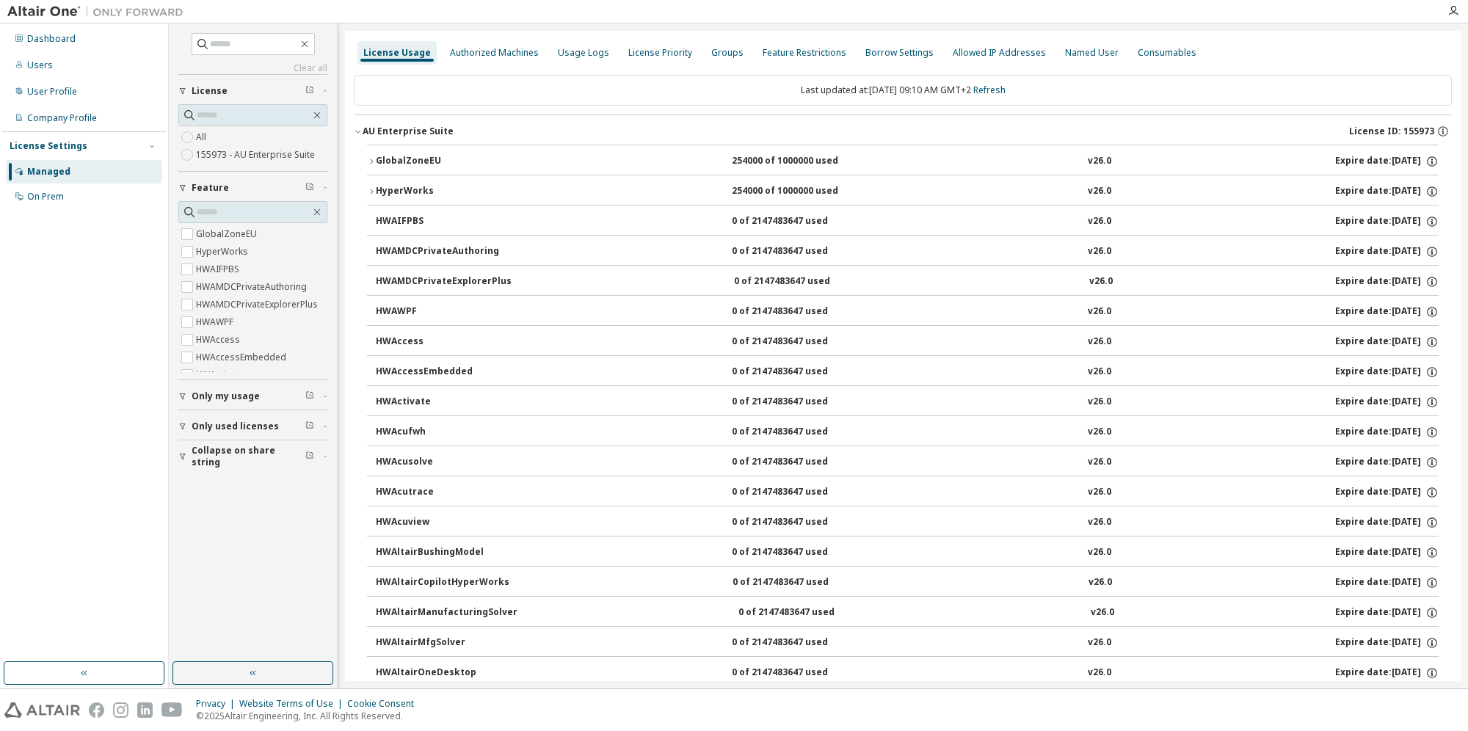
click at [370, 167] on button "GlobalZoneEU 254000 of 1000000 used v26.0 Expire date: [DATE]" at bounding box center [902, 161] width 1071 height 32
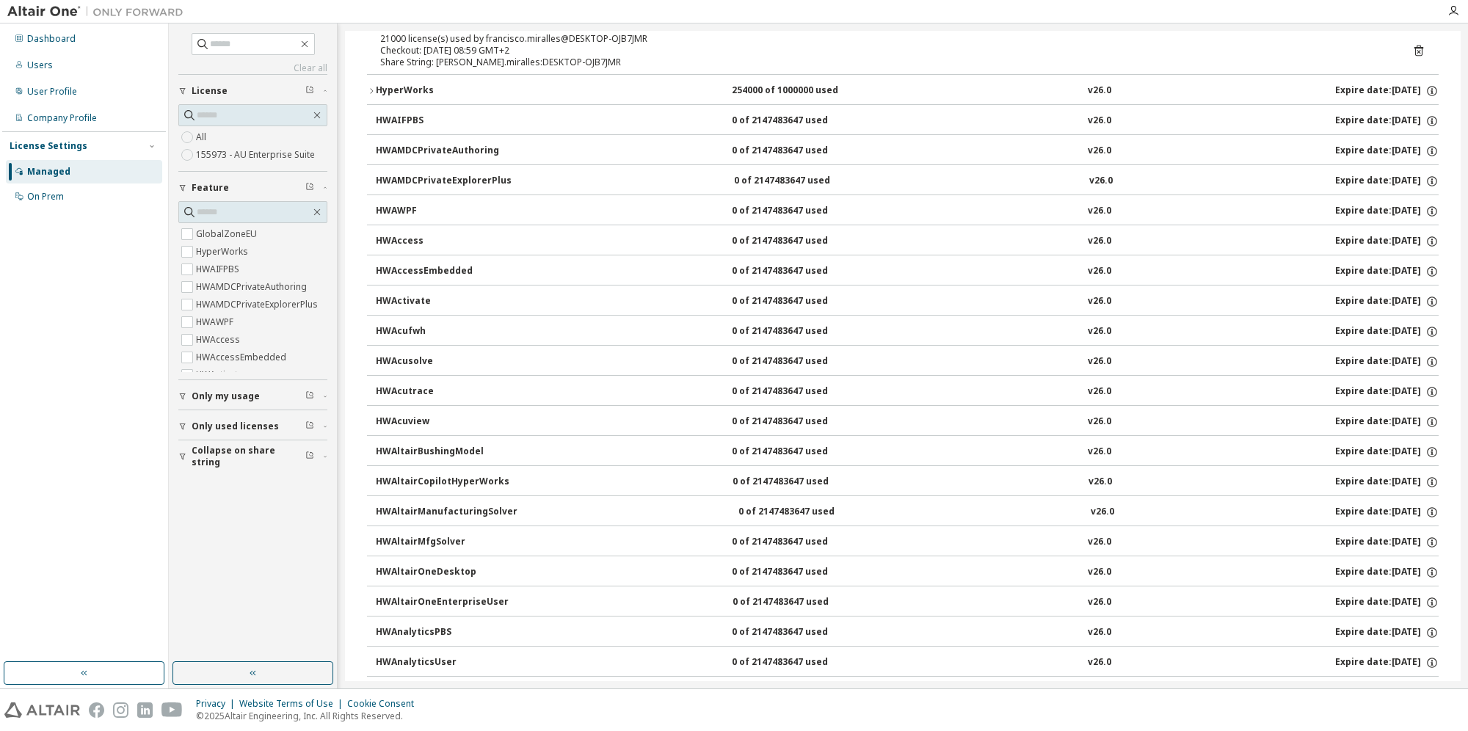
scroll to position [2275, 0]
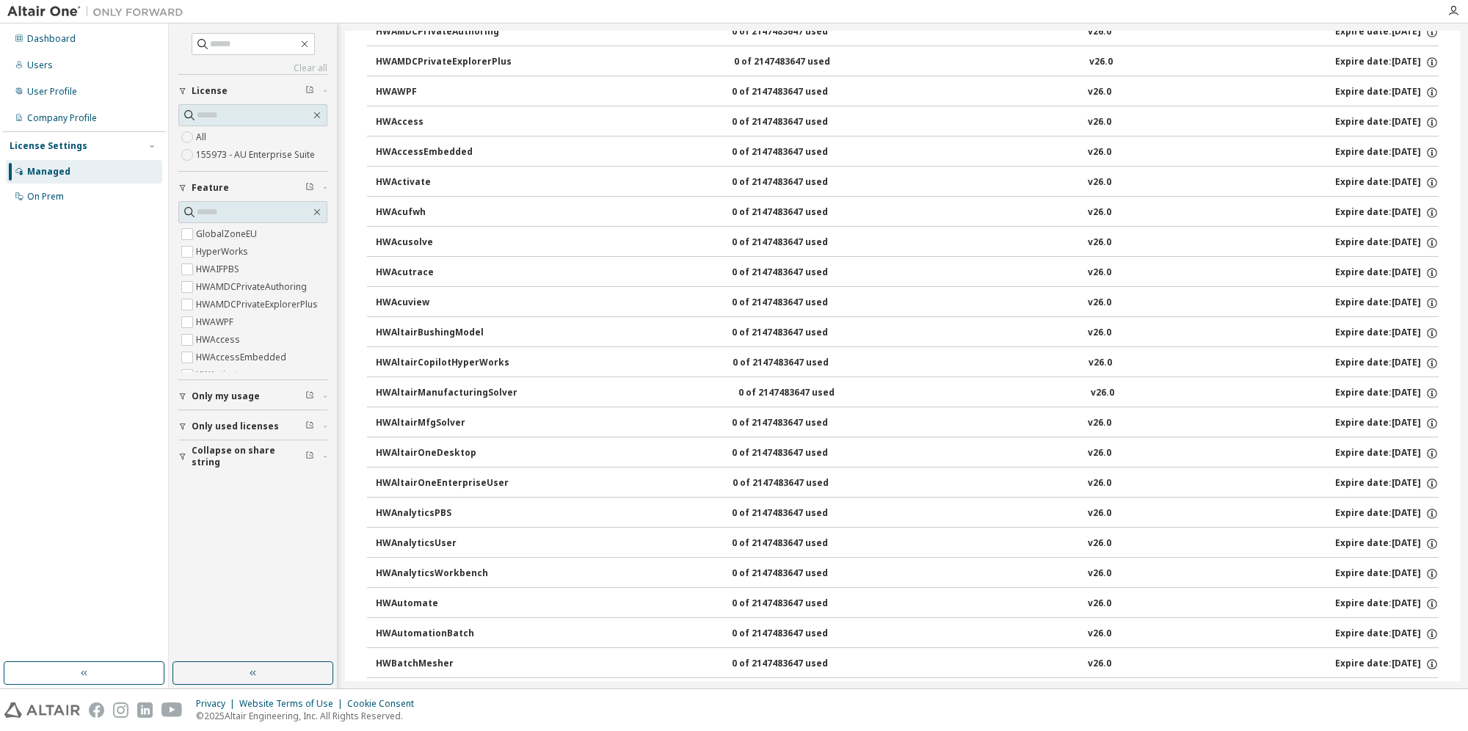
drag, startPoint x: 1461, startPoint y: 182, endPoint x: 1461, endPoint y: 205, distance: 23.5
click at [1461, 205] on div "Clear all Collapse on share string Only used licenses Only my usage Feature Glo…" at bounding box center [818, 355] width 1299 height 665
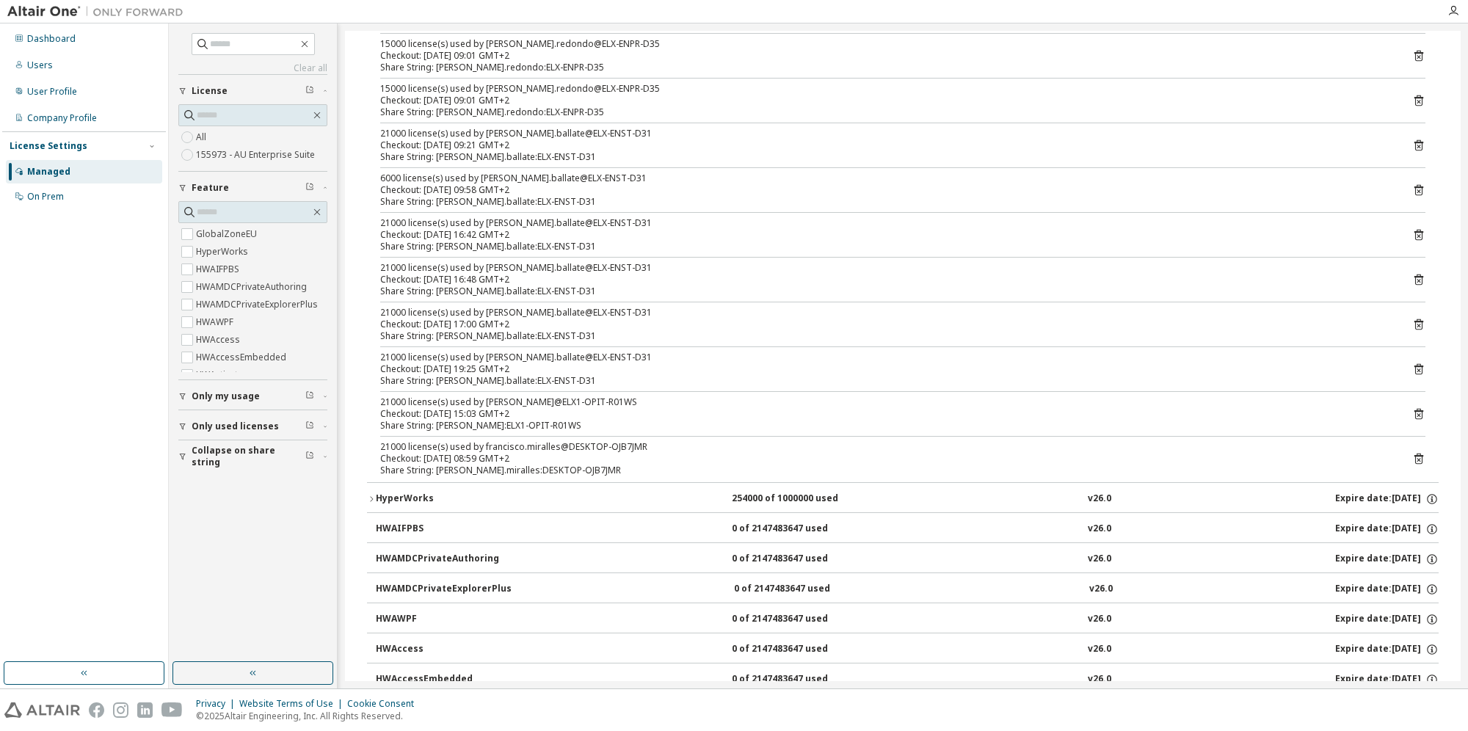
scroll to position [1615, 0]
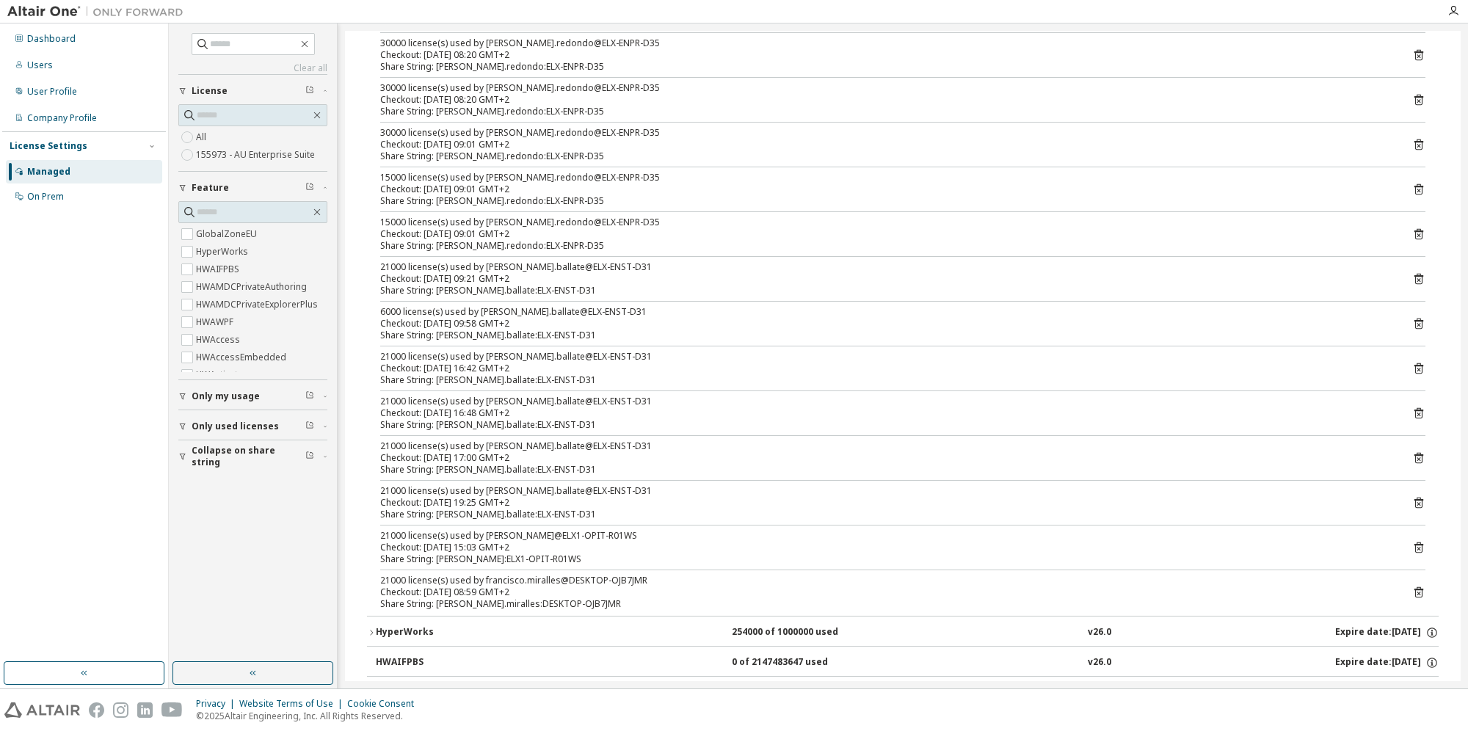
click at [373, 628] on icon "button" at bounding box center [371, 632] width 9 height 9
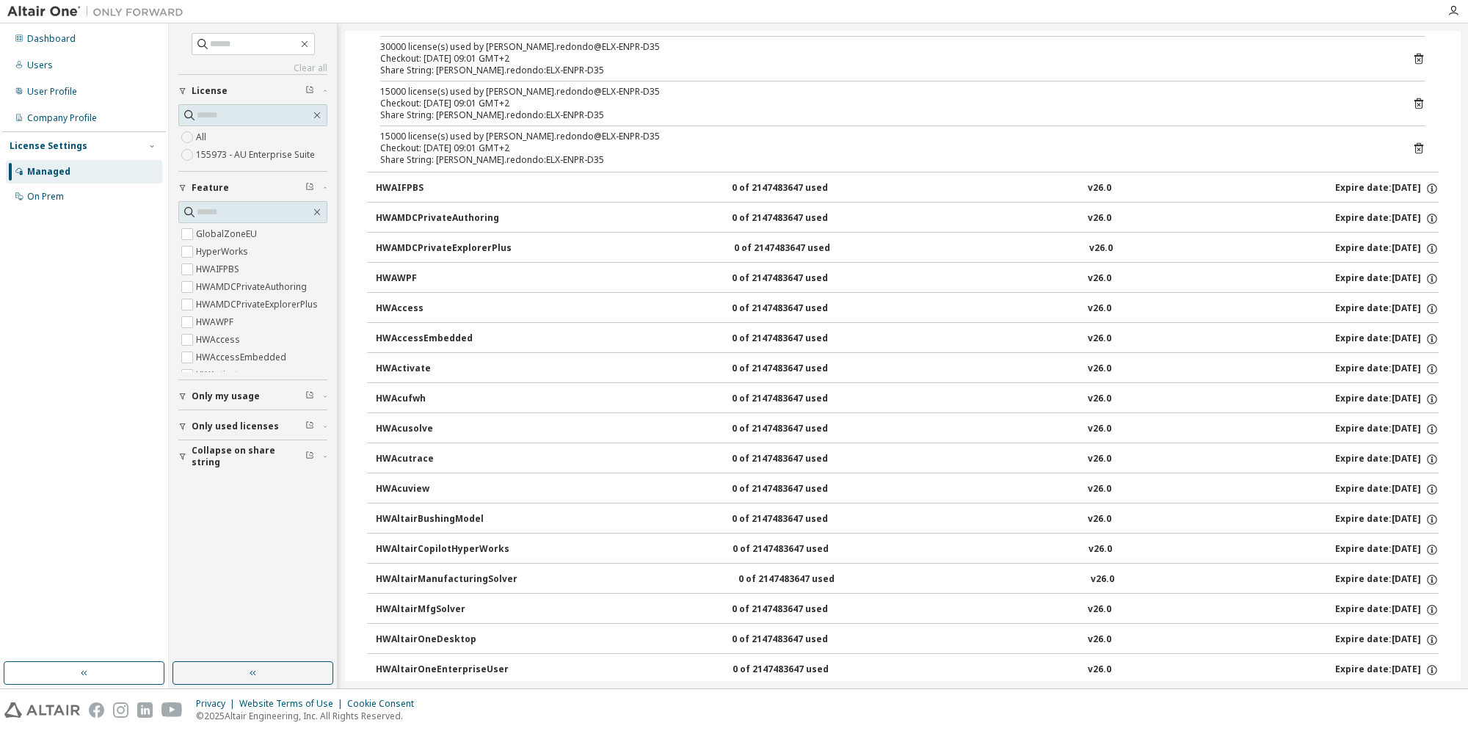
scroll to position [4110, 0]
